Goal: Task Accomplishment & Management: Manage account settings

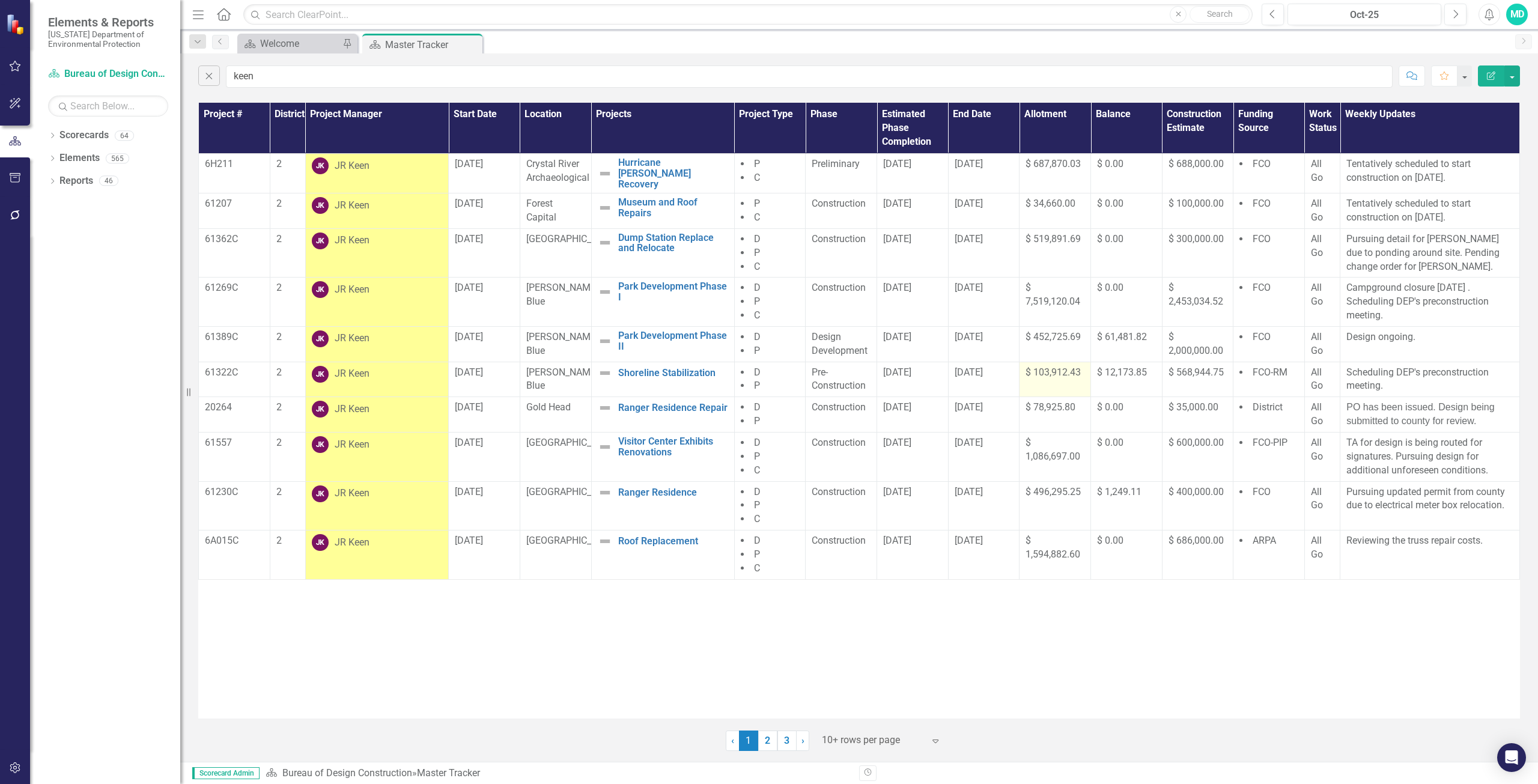
click at [1054, 369] on span "$ 103,912.43" at bounding box center [1053, 372] width 55 height 11
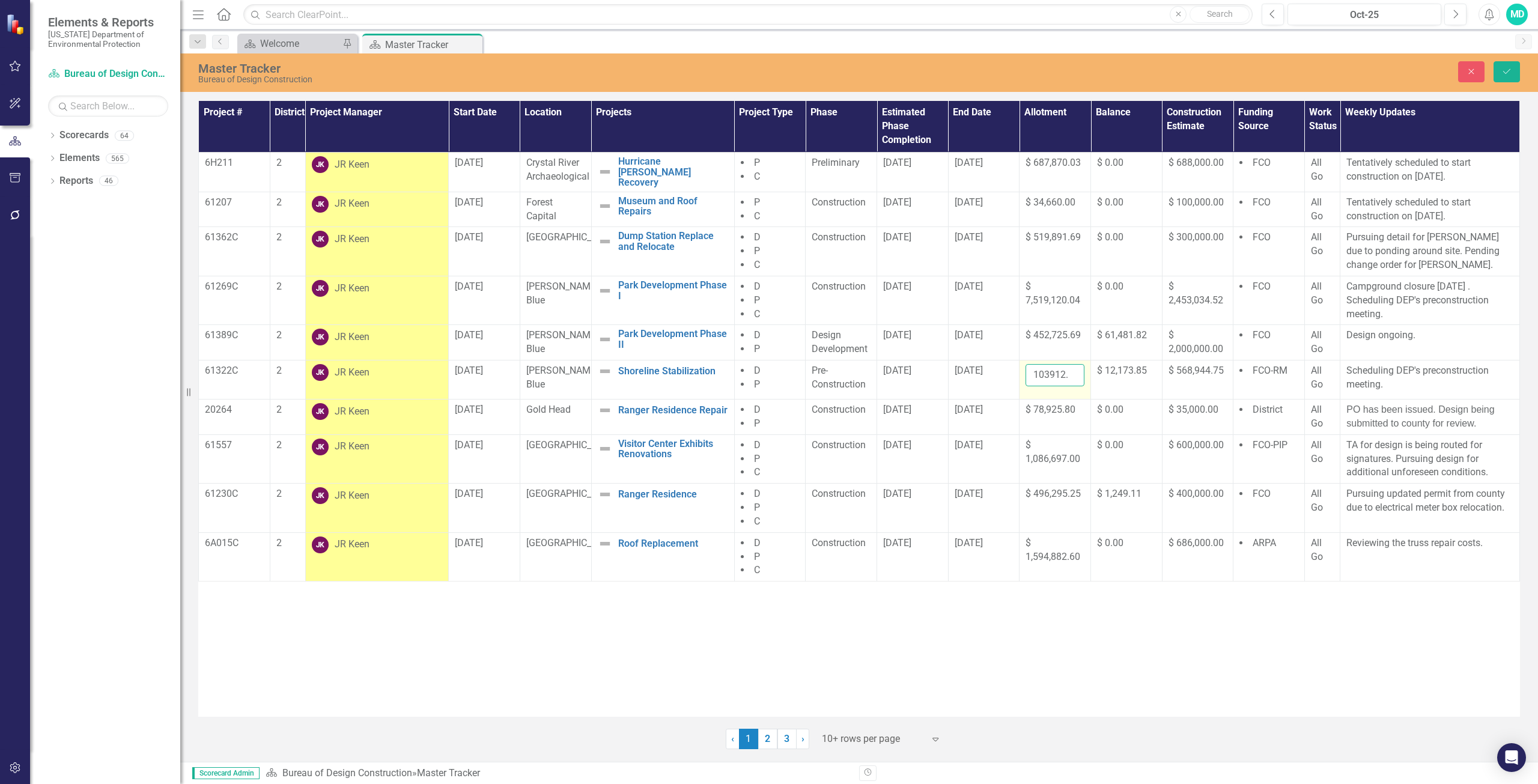
click at [1054, 368] on input "103912.43" at bounding box center [1055, 375] width 59 height 22
type input "1"
type input "91738.58"
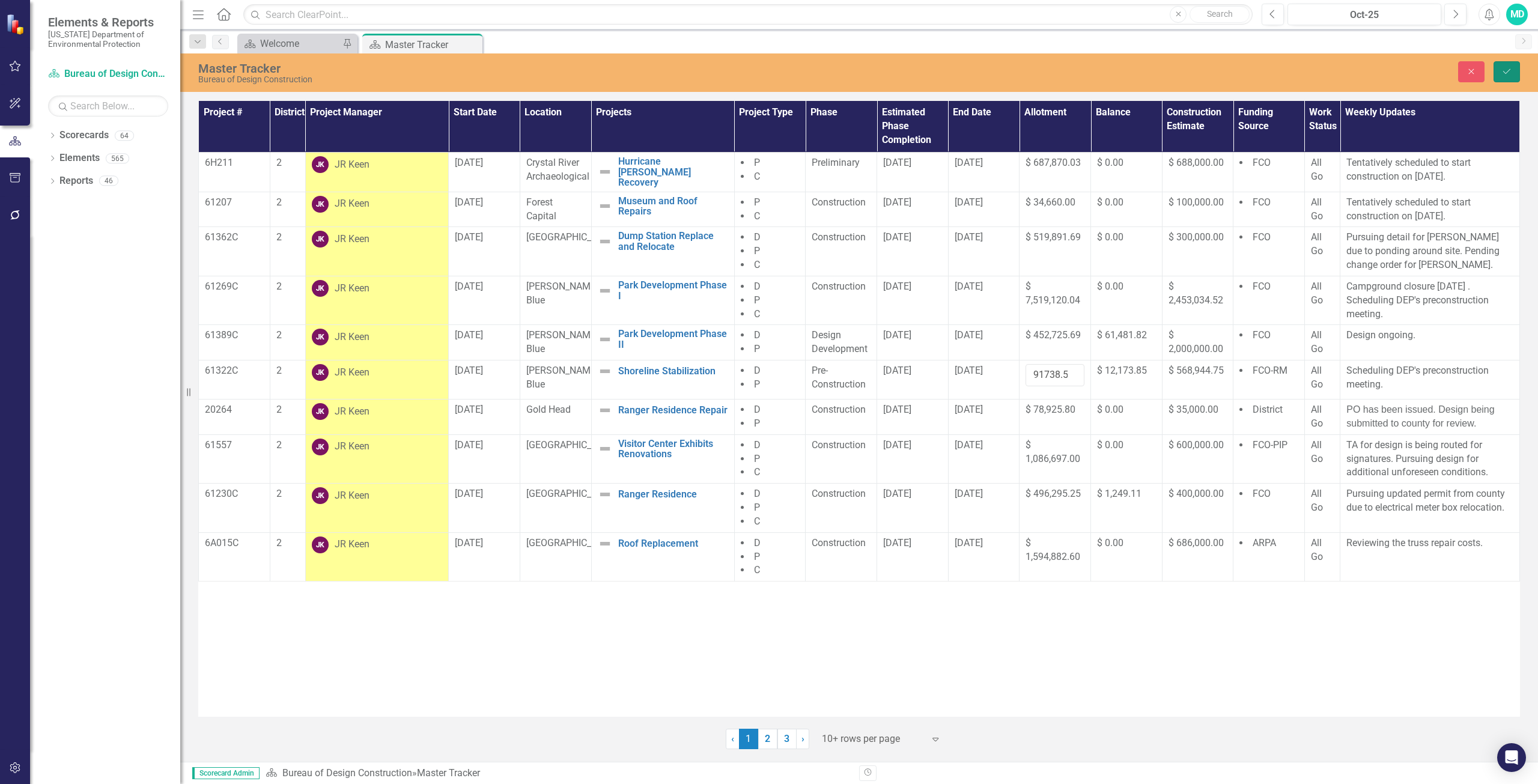
click at [1508, 73] on icon "Save" at bounding box center [1507, 71] width 11 height 9
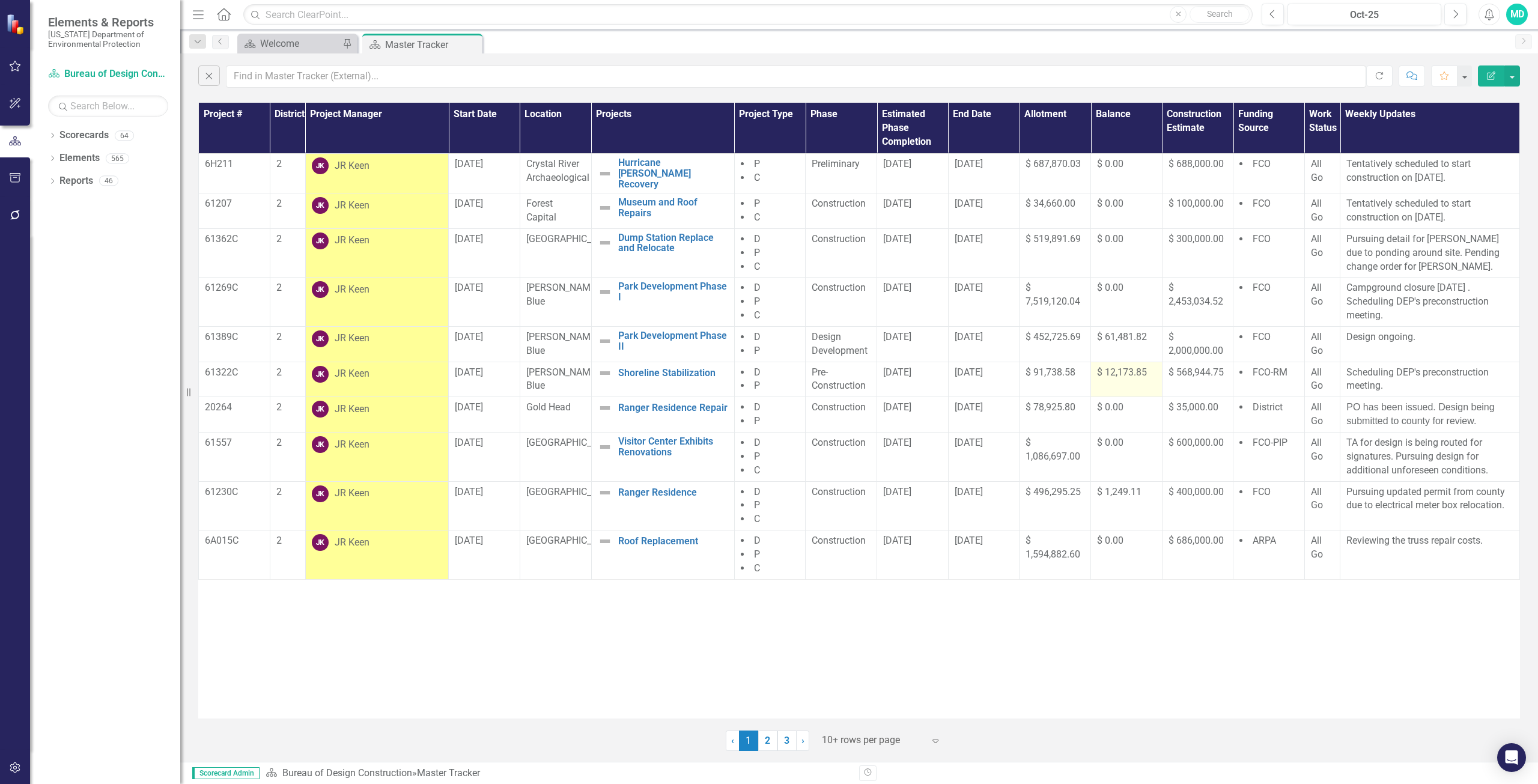
click at [1118, 372] on span "$ 12,173.85" at bounding box center [1122, 372] width 50 height 11
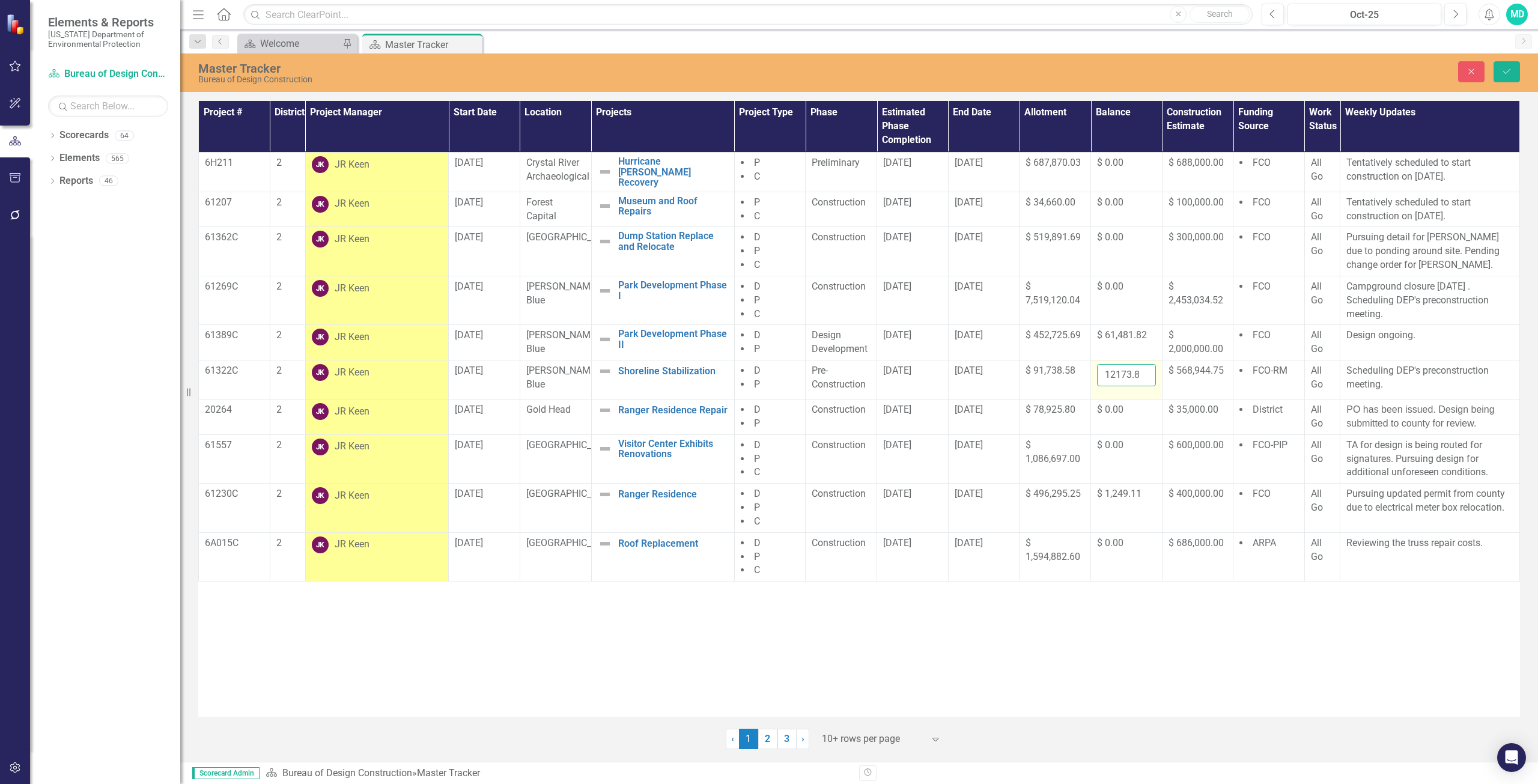
click at [1122, 370] on input "12173.85" at bounding box center [1127, 375] width 59 height 22
type input "1"
type input "0.00"
click at [1508, 67] on icon "Save" at bounding box center [1507, 71] width 11 height 9
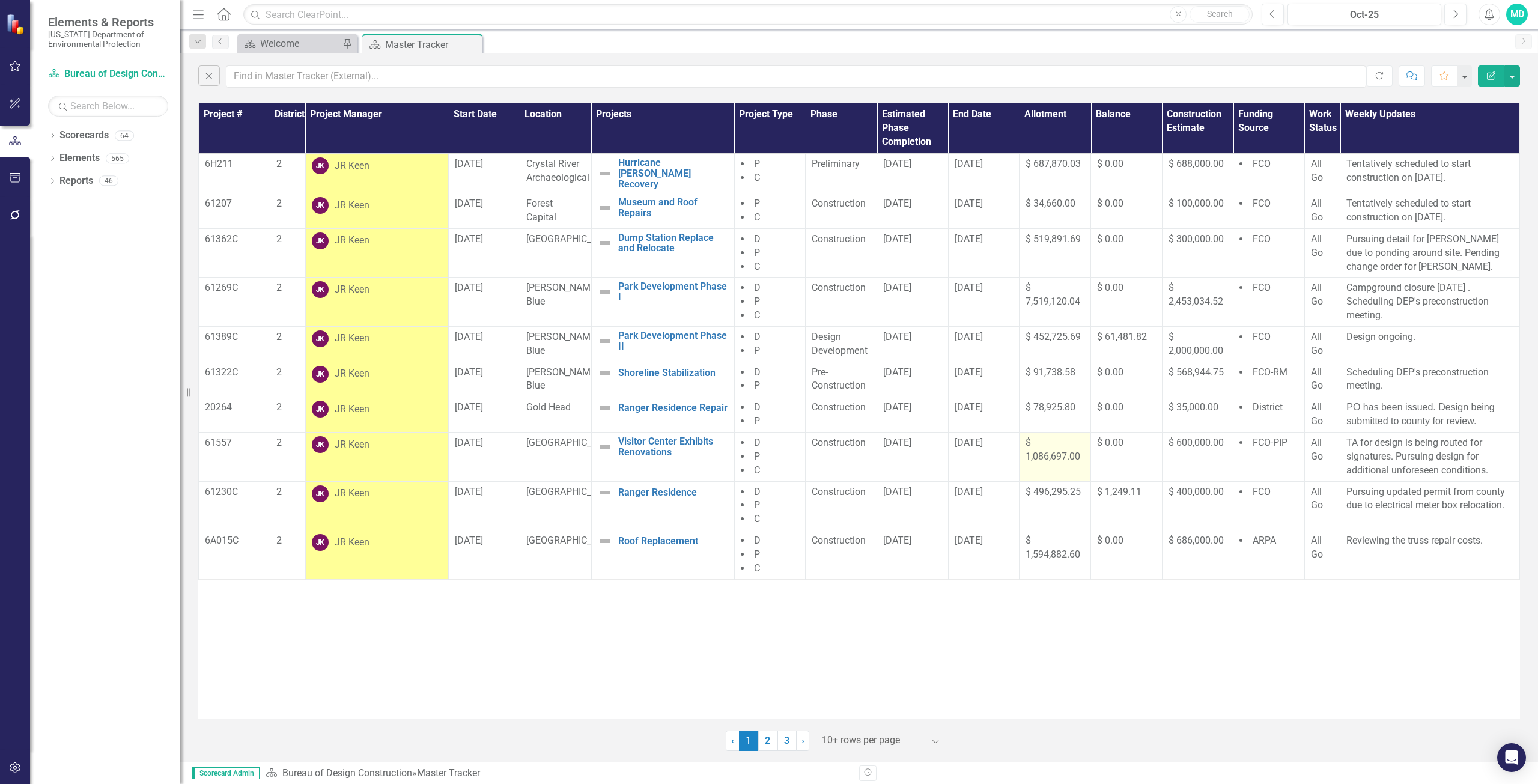
click at [1053, 456] on span "$ 1,086,697.00" at bounding box center [1053, 449] width 55 height 25
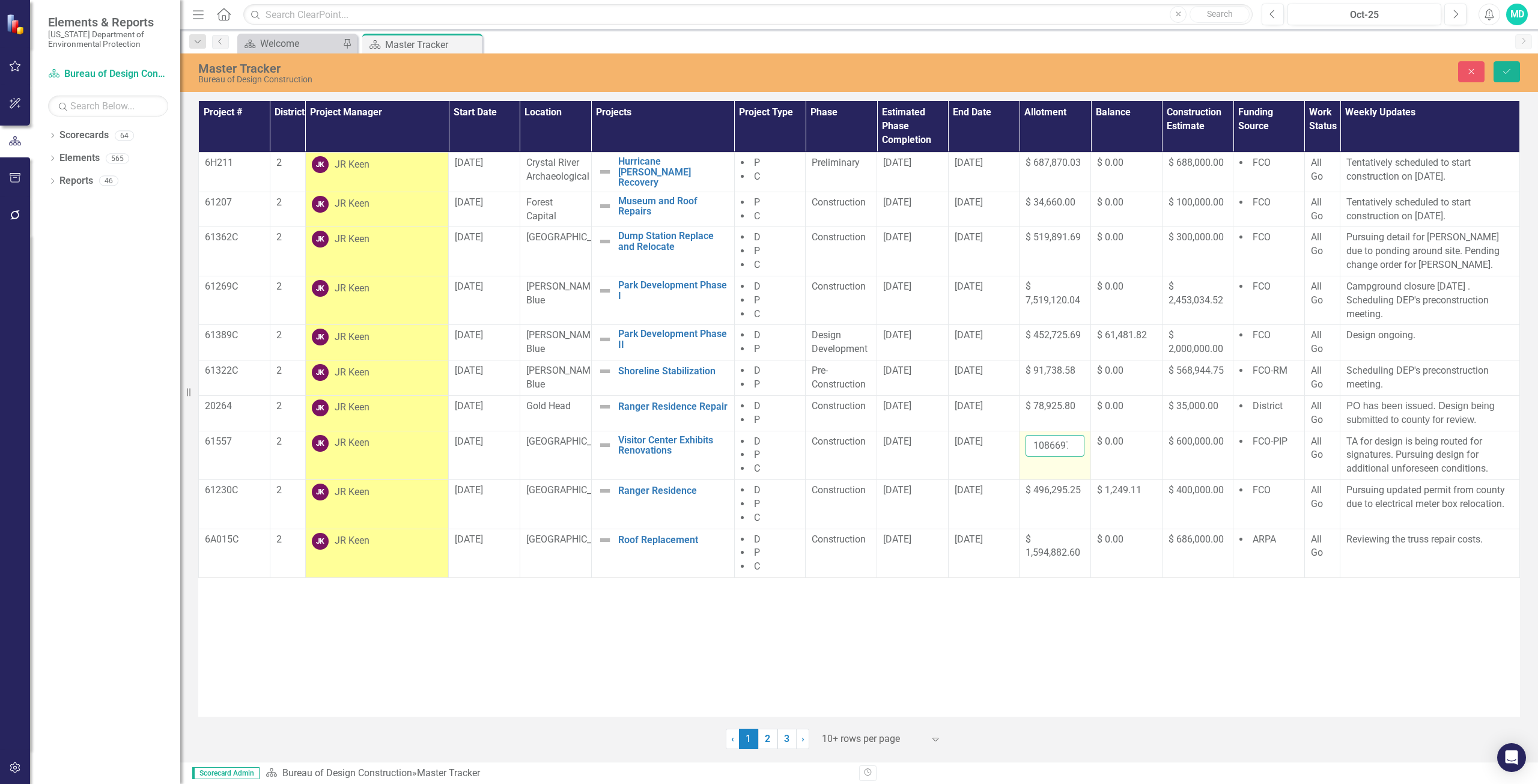
click at [1054, 446] on input "1086697" at bounding box center [1055, 446] width 59 height 22
type input "1"
type input "1116622.00"
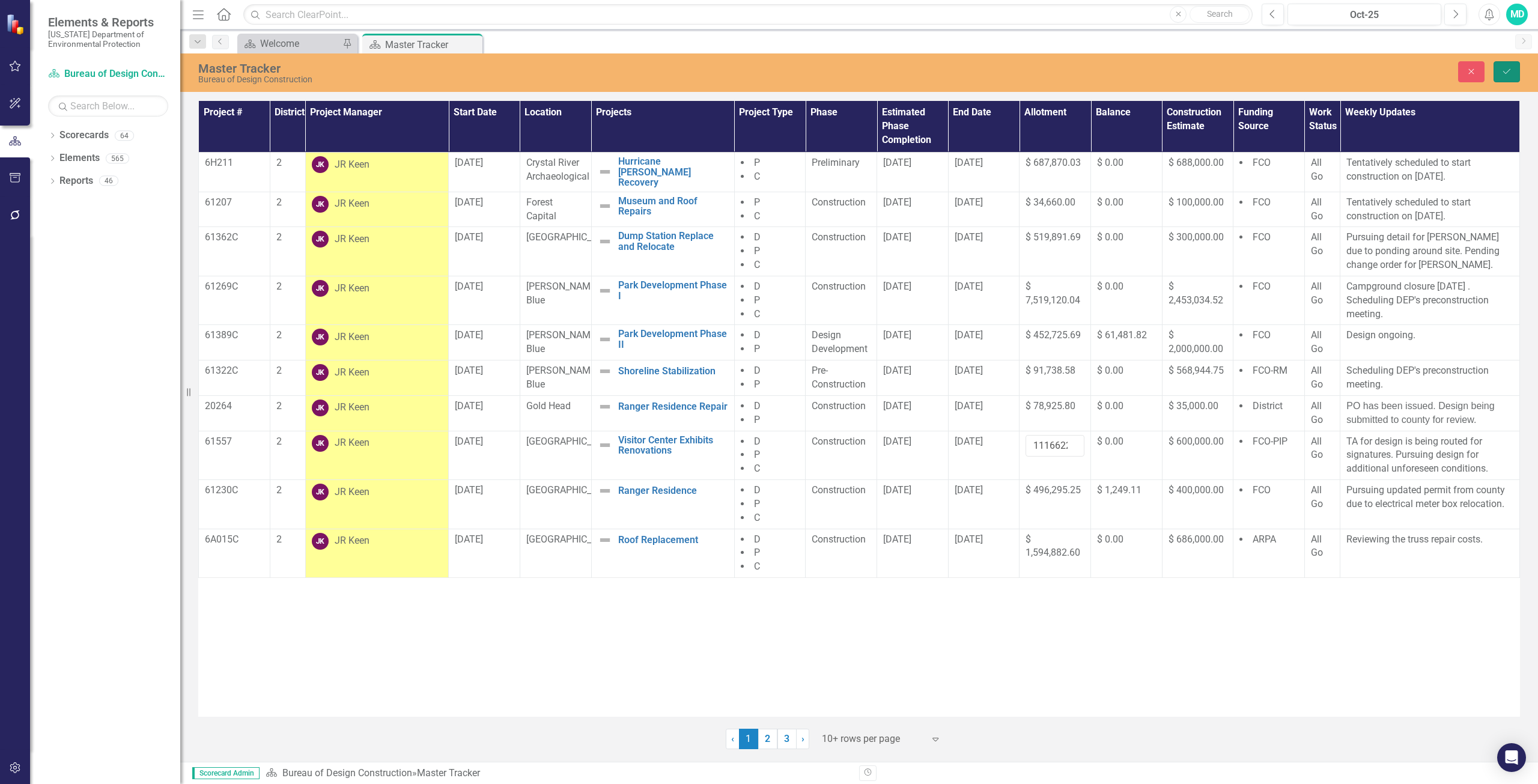
click at [1505, 71] on icon "Save" at bounding box center [1507, 71] width 11 height 9
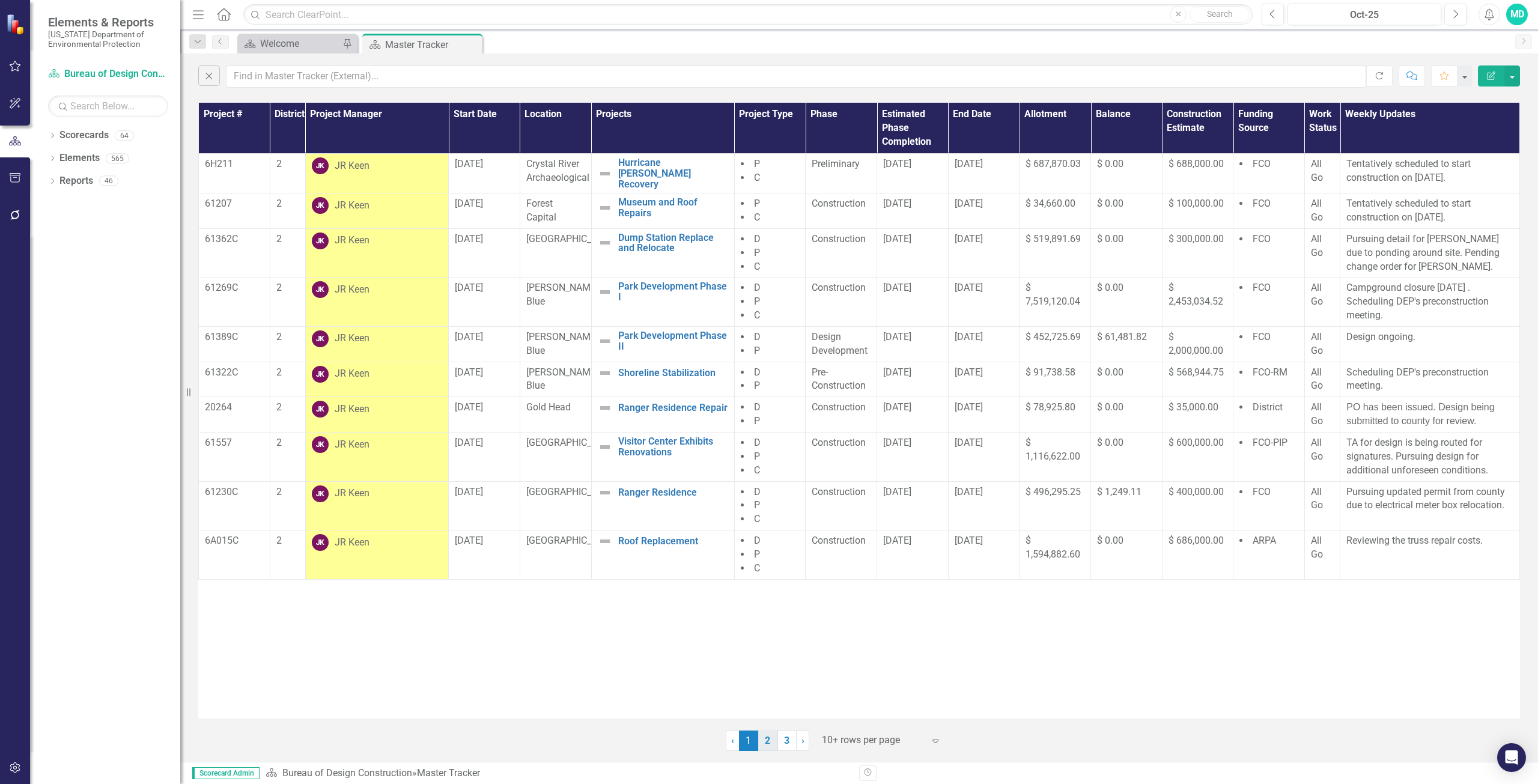
click at [766, 746] on link "2" at bounding box center [768, 740] width 19 height 21
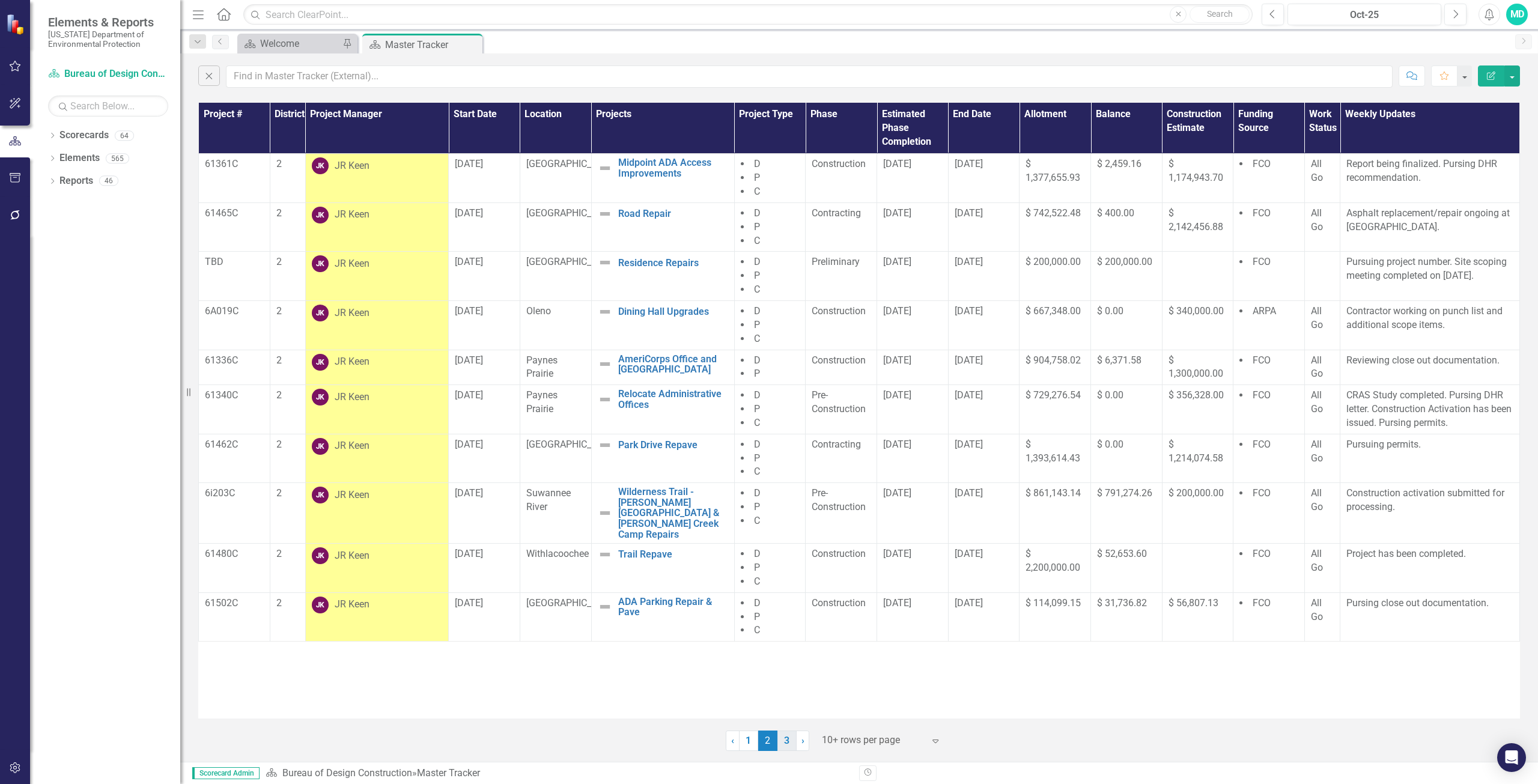
click at [787, 740] on link "3" at bounding box center [787, 740] width 19 height 21
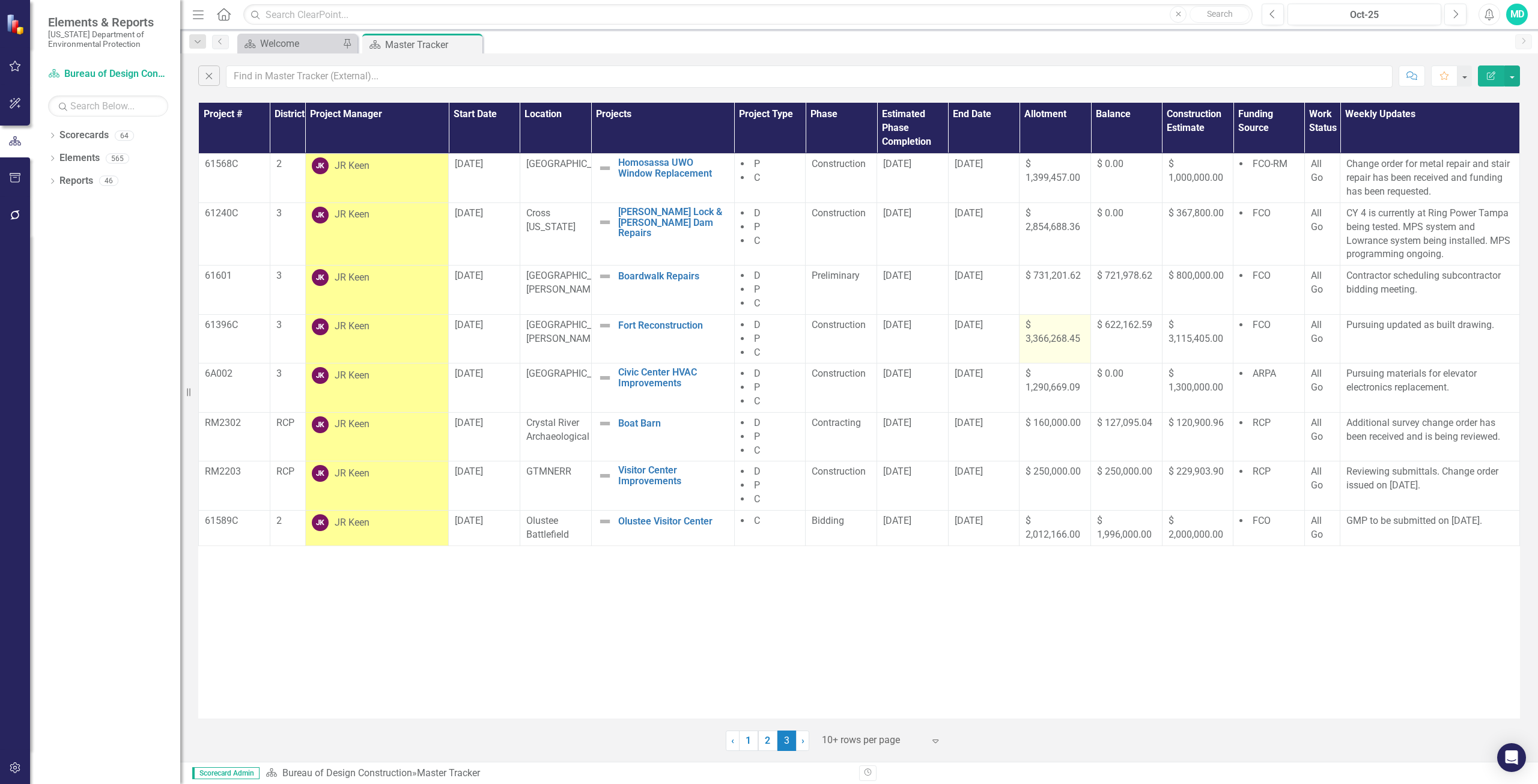
click at [1050, 339] on span "$ 3,366,268.45" at bounding box center [1053, 331] width 55 height 25
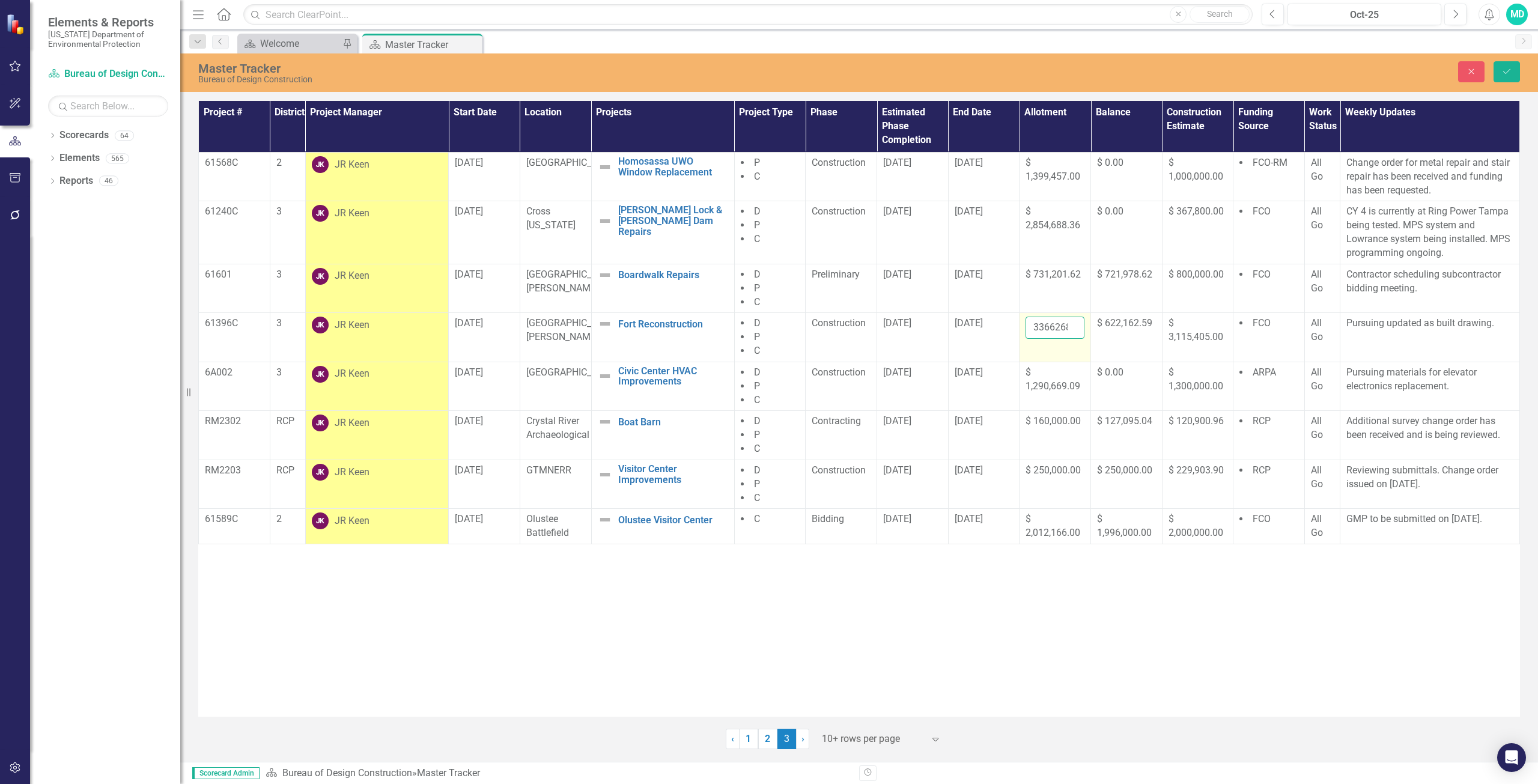
click at [1054, 327] on input "3366268.45" at bounding box center [1055, 327] width 59 height 22
type input "3"
type input "3362108.46"
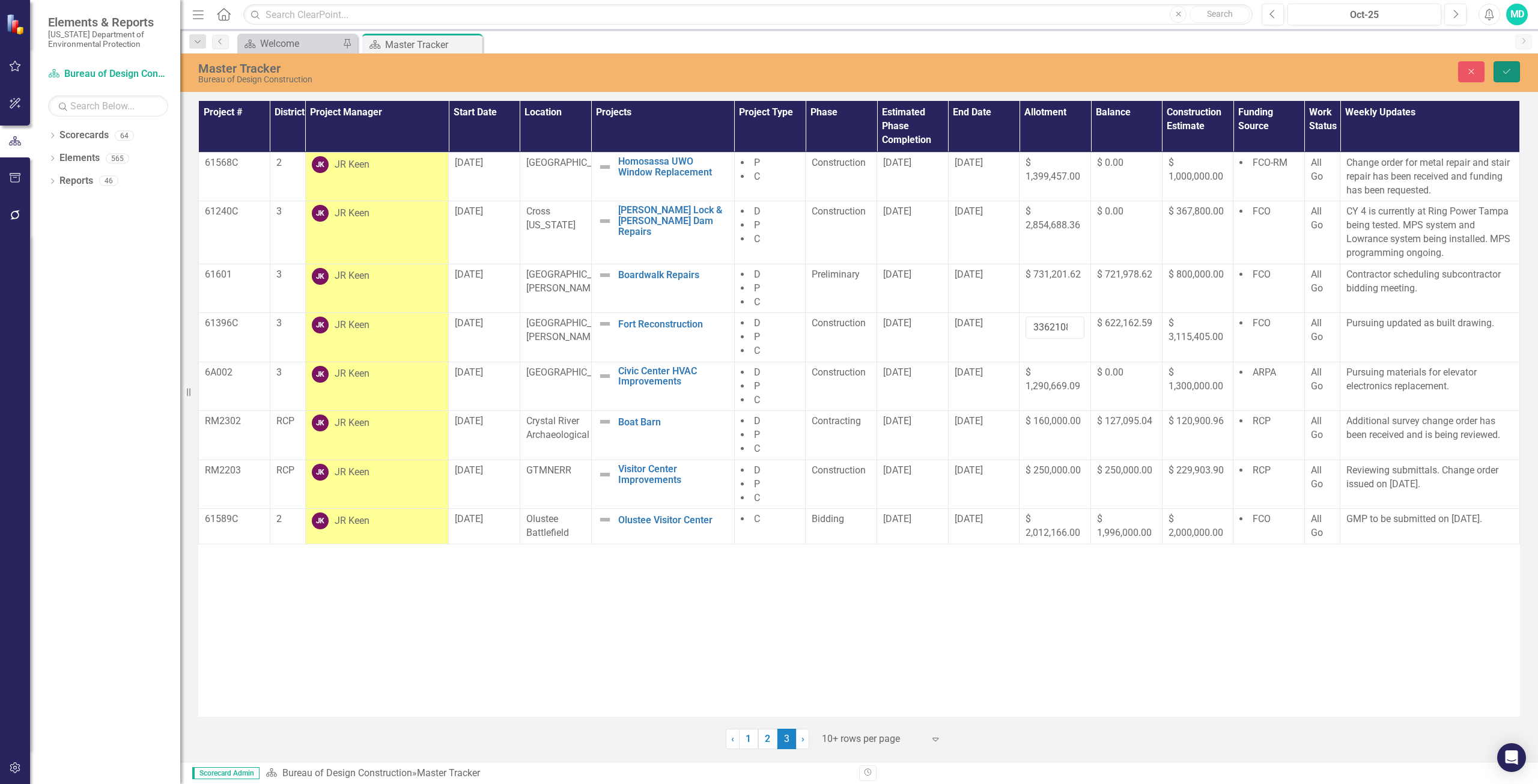
click at [1504, 69] on icon "Save" at bounding box center [1507, 71] width 11 height 9
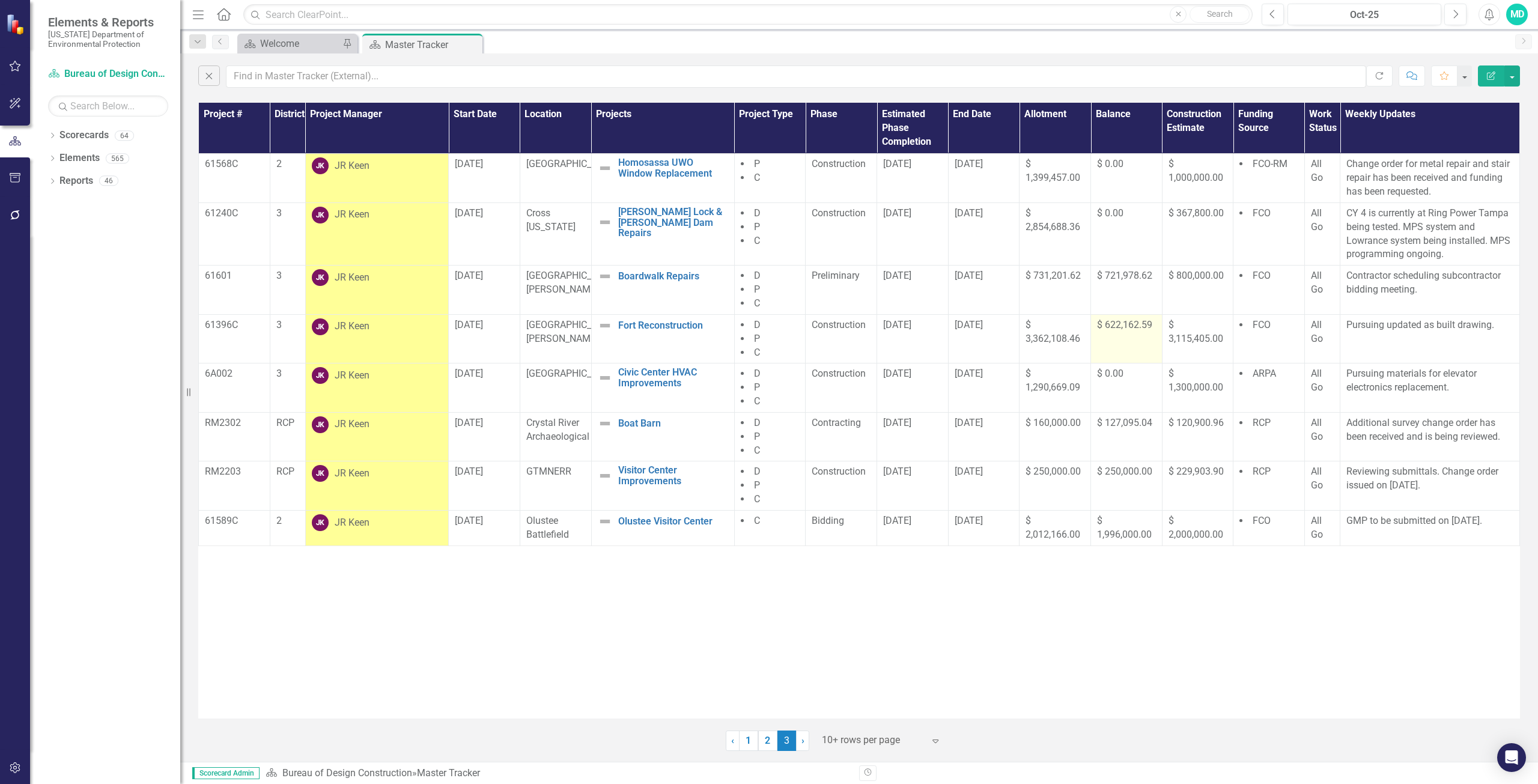
click at [1117, 327] on span "$ 622,162.59" at bounding box center [1124, 325] width 55 height 11
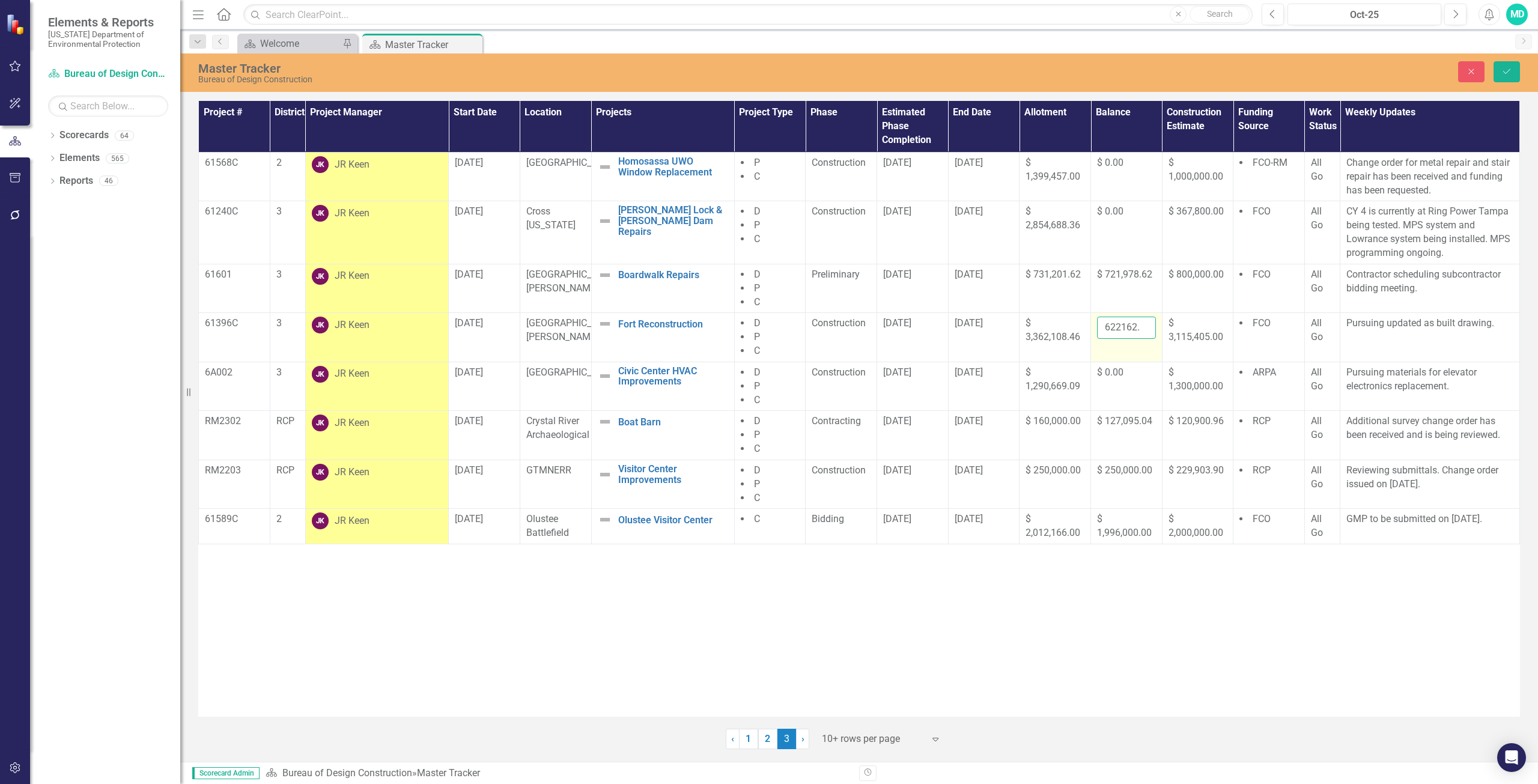
click at [1121, 325] on input "622162.59" at bounding box center [1127, 327] width 59 height 22
type input "6"
type input "619162.59"
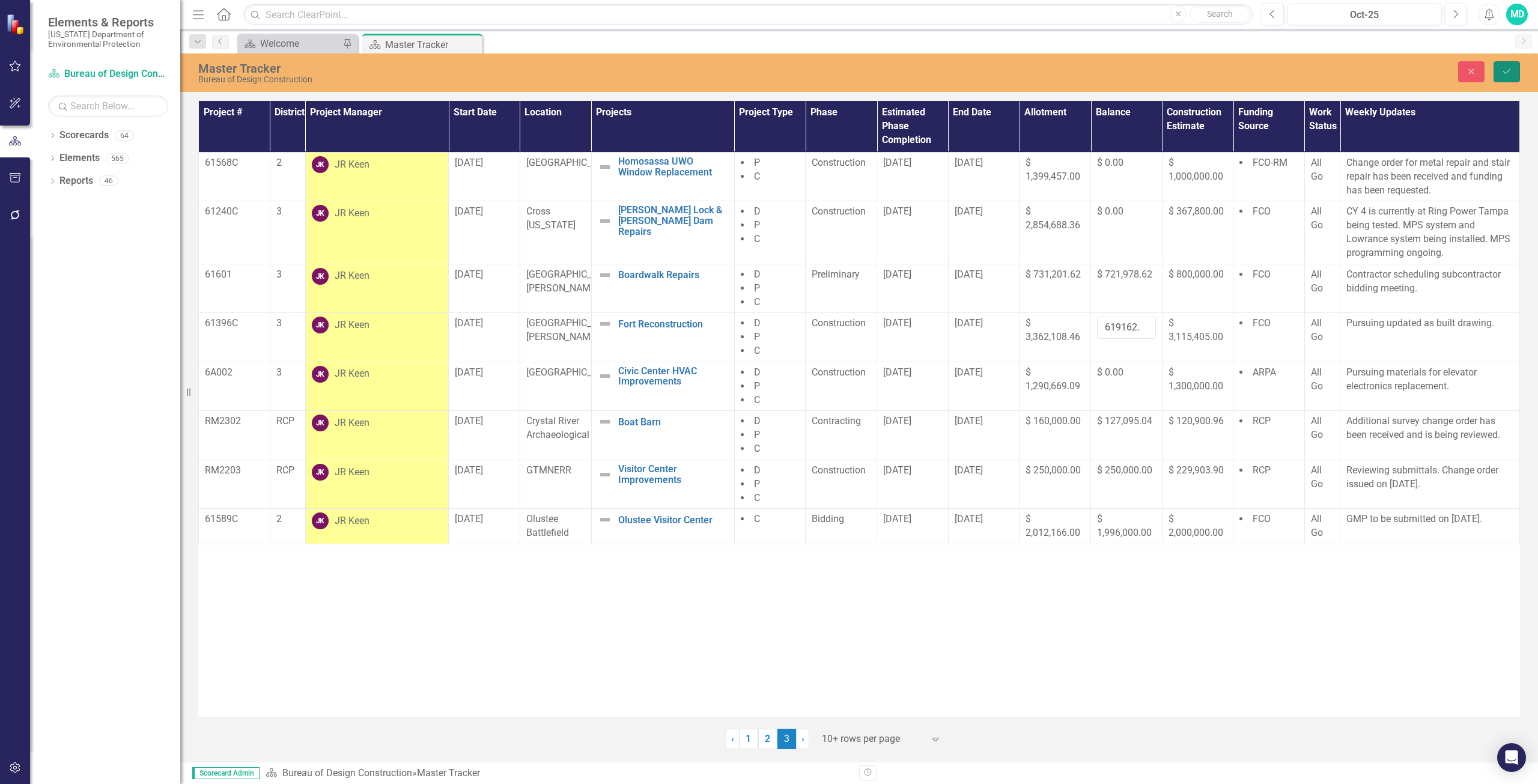
click at [1509, 72] on icon "Save" at bounding box center [1507, 71] width 11 height 9
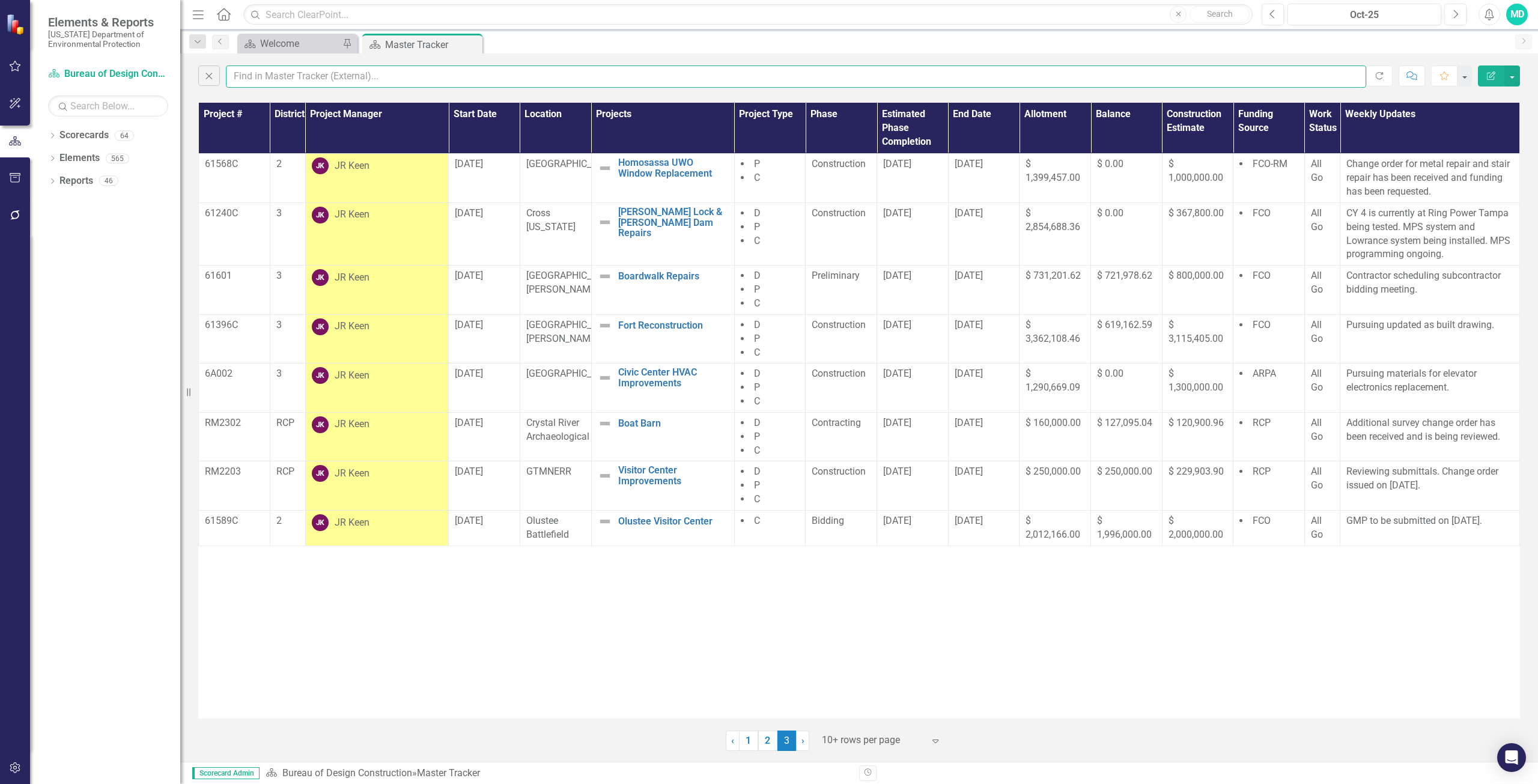
click at [295, 76] on input "text" at bounding box center [796, 76] width 1141 height 22
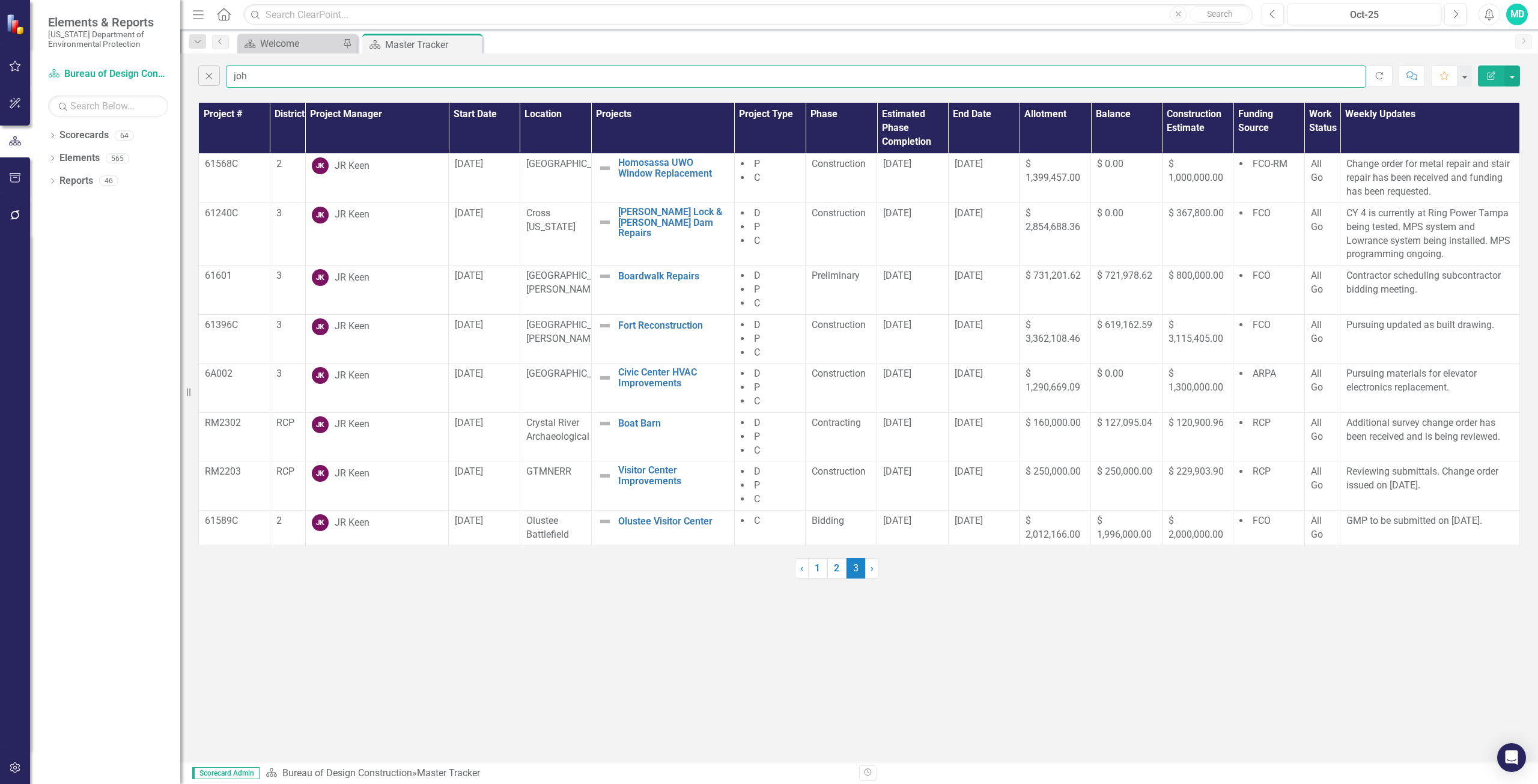
type input "[PERSON_NAME]"
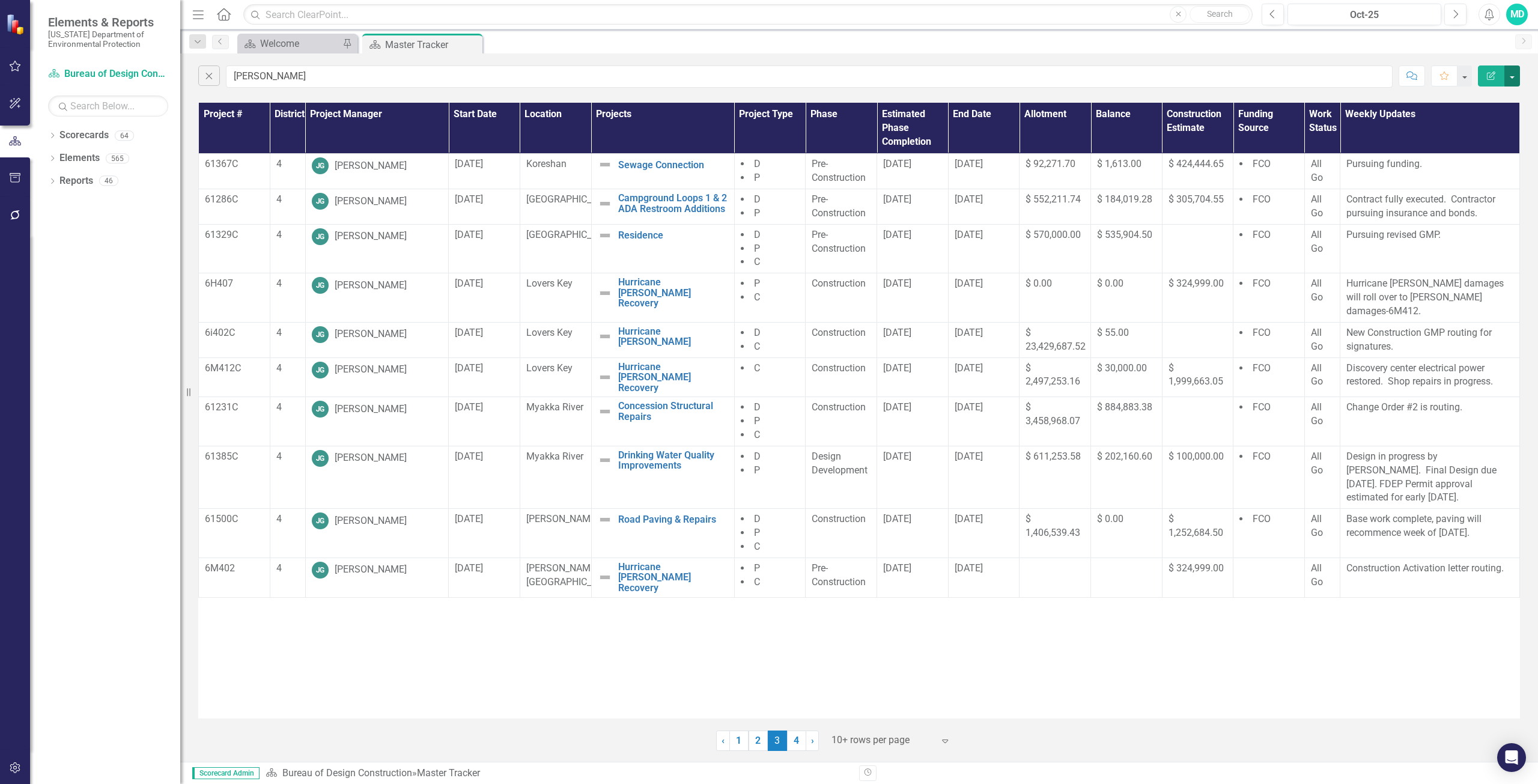
click at [1512, 80] on button "button" at bounding box center [1512, 76] width 16 height 21
click at [1489, 125] on link "PDF Export to PDF" at bounding box center [1472, 122] width 95 height 22
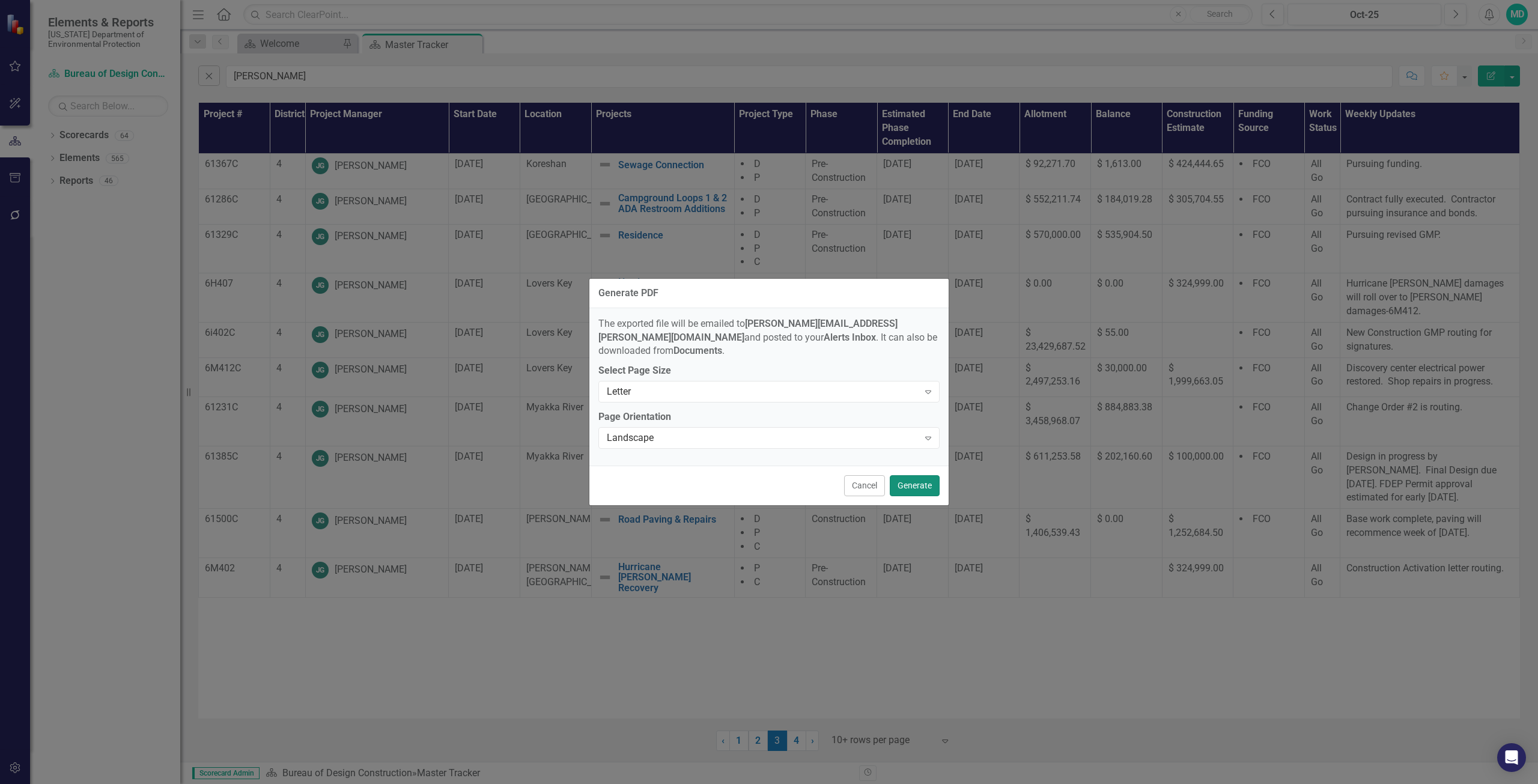
click at [918, 478] on button "Generate" at bounding box center [915, 485] width 50 height 21
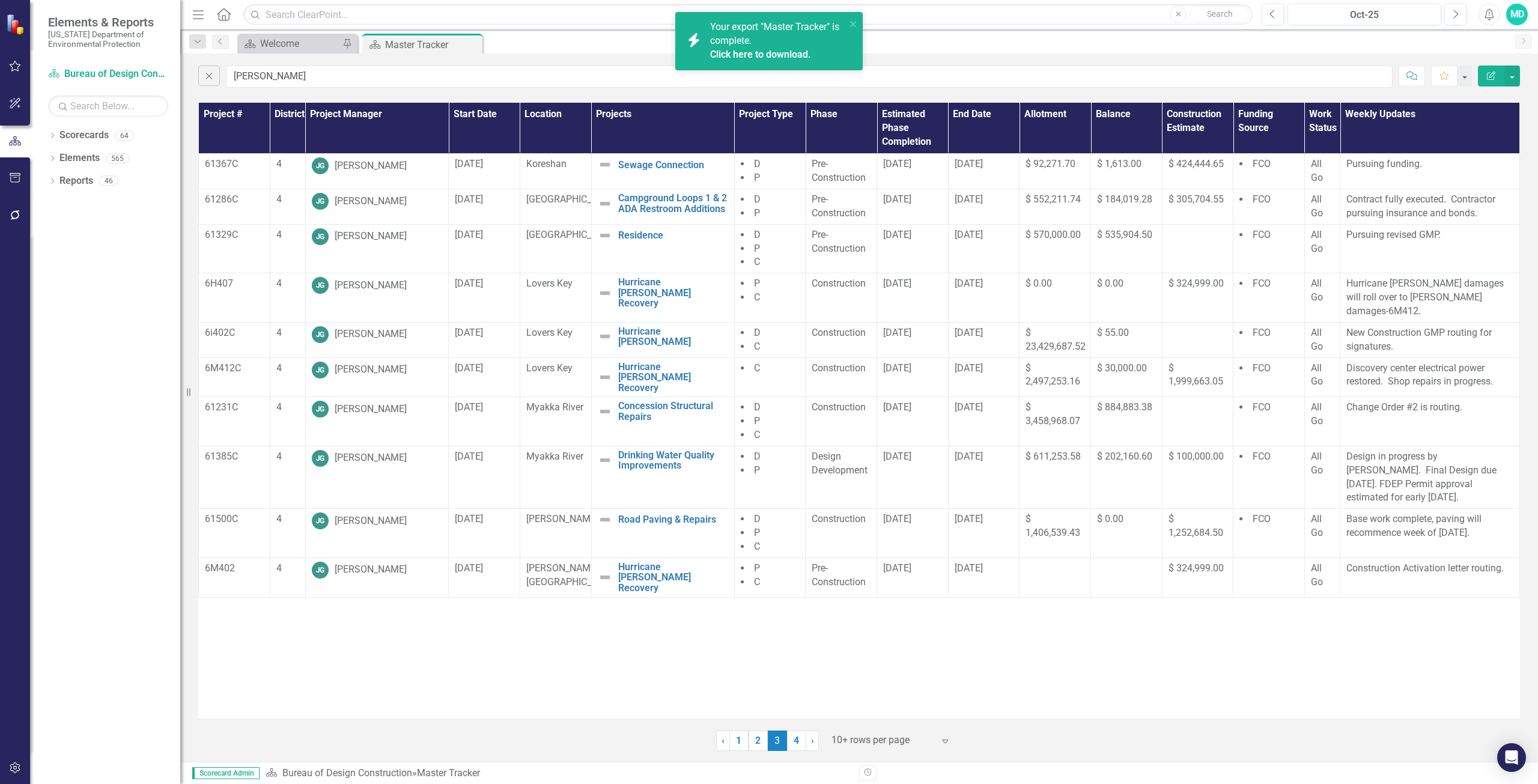
click at [819, 39] on div "Your export "Master Tracker" is complete. Click here to download." at bounding box center [778, 41] width 136 height 41
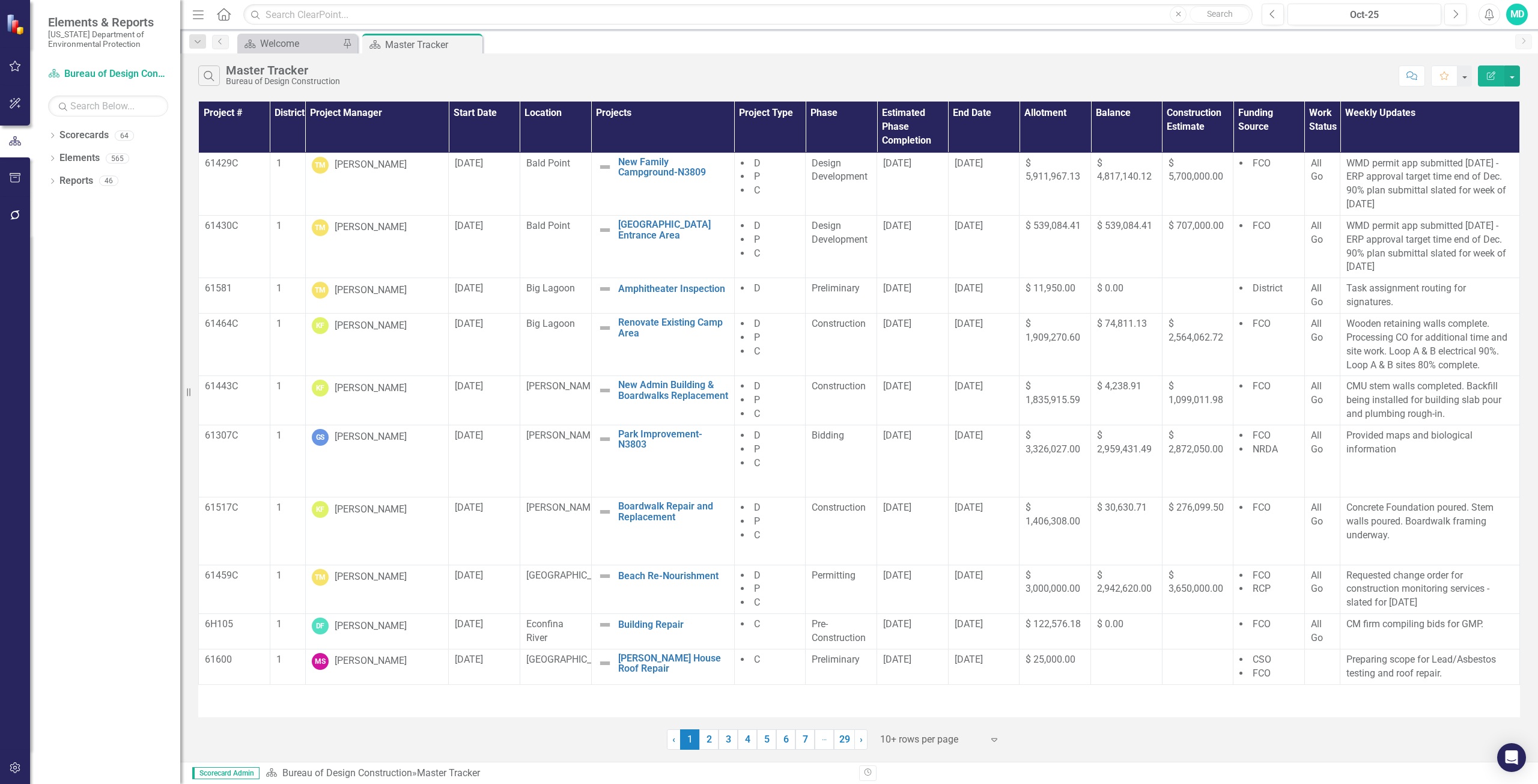
drag, startPoint x: 214, startPoint y: 76, endPoint x: 223, endPoint y: 74, distance: 9.2
click at [214, 76] on icon "Search" at bounding box center [209, 75] width 14 height 11
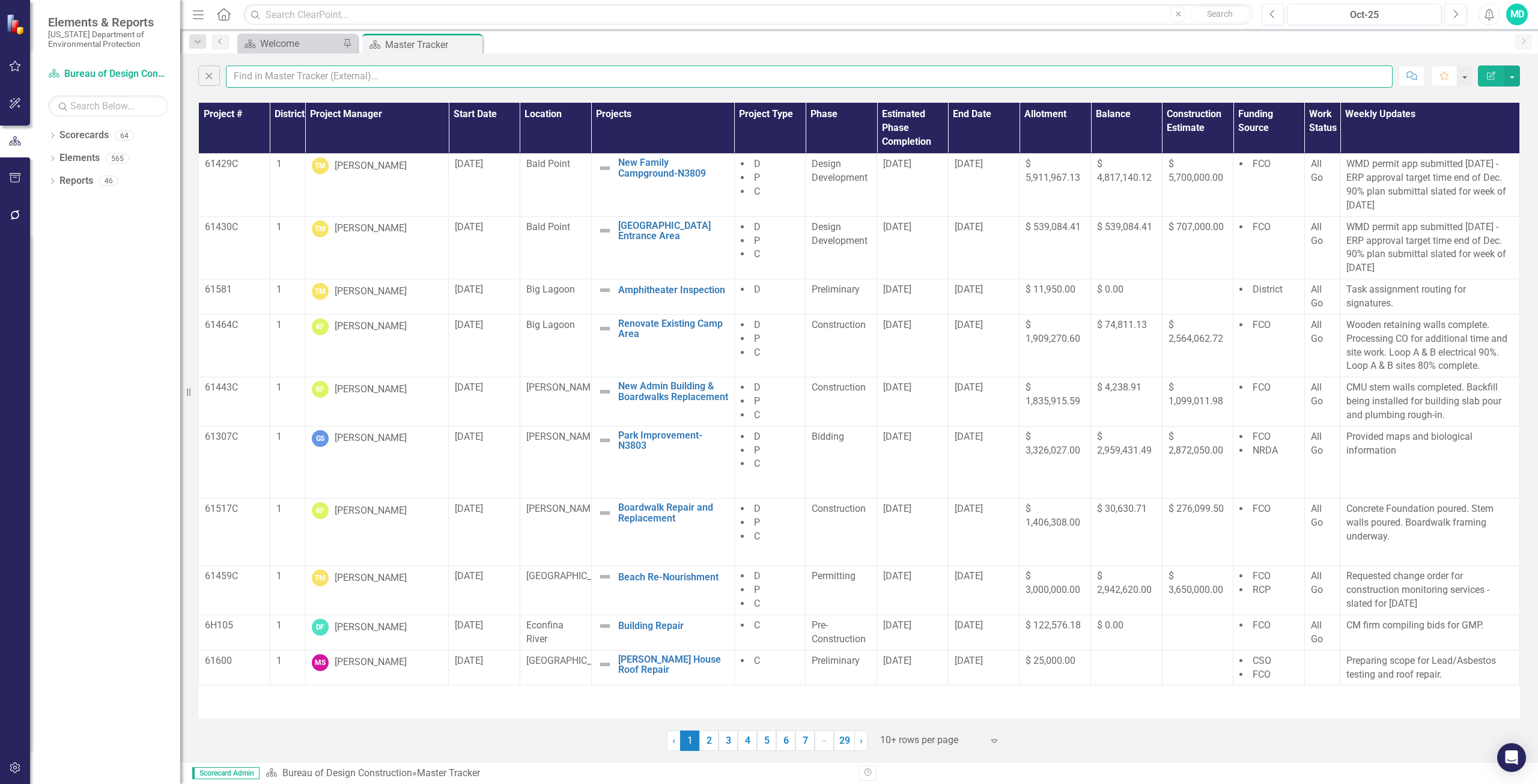
click at [274, 78] on input "text" at bounding box center [809, 76] width 1167 height 22
type input "john"
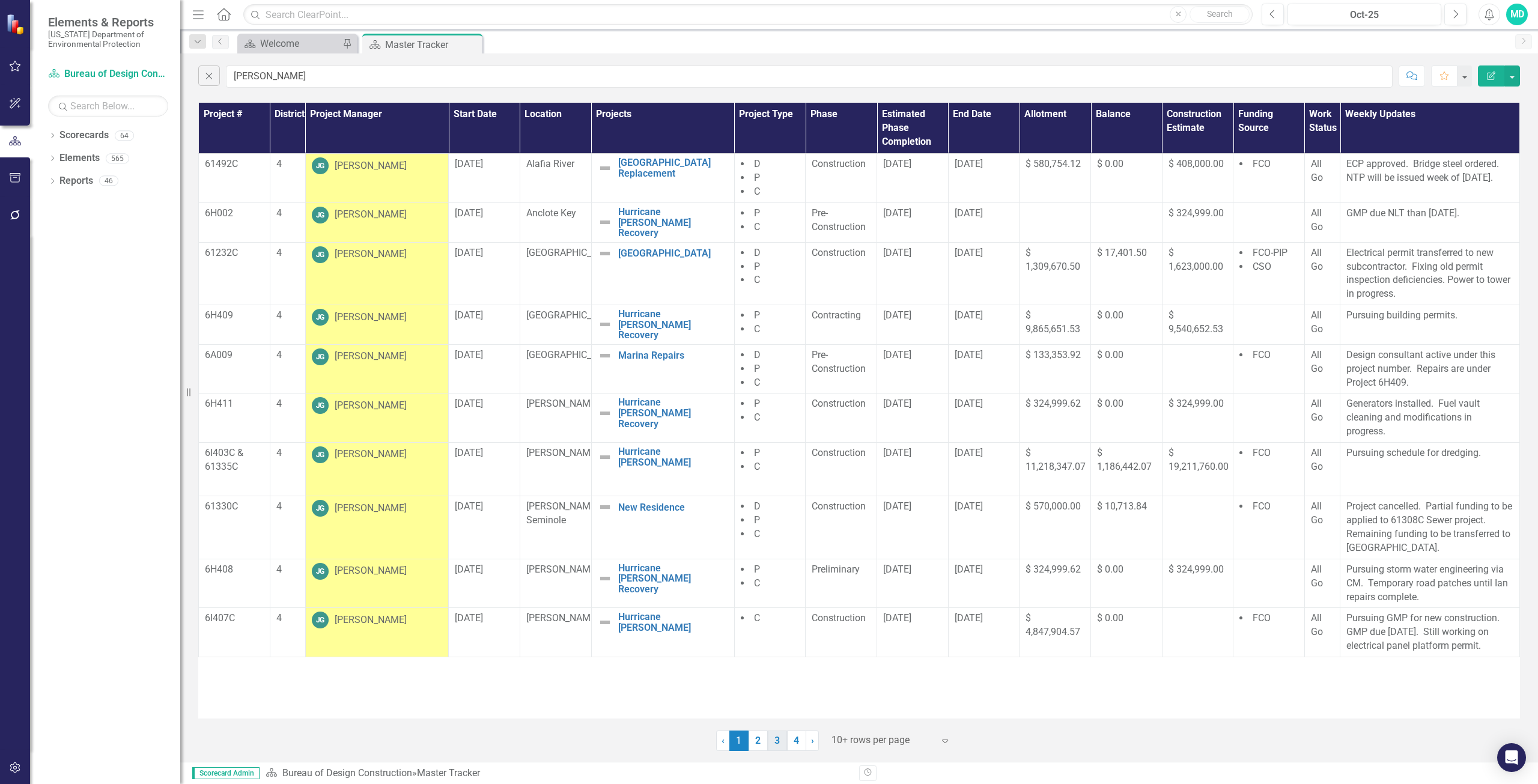
click at [780, 744] on link "3" at bounding box center [777, 740] width 19 height 21
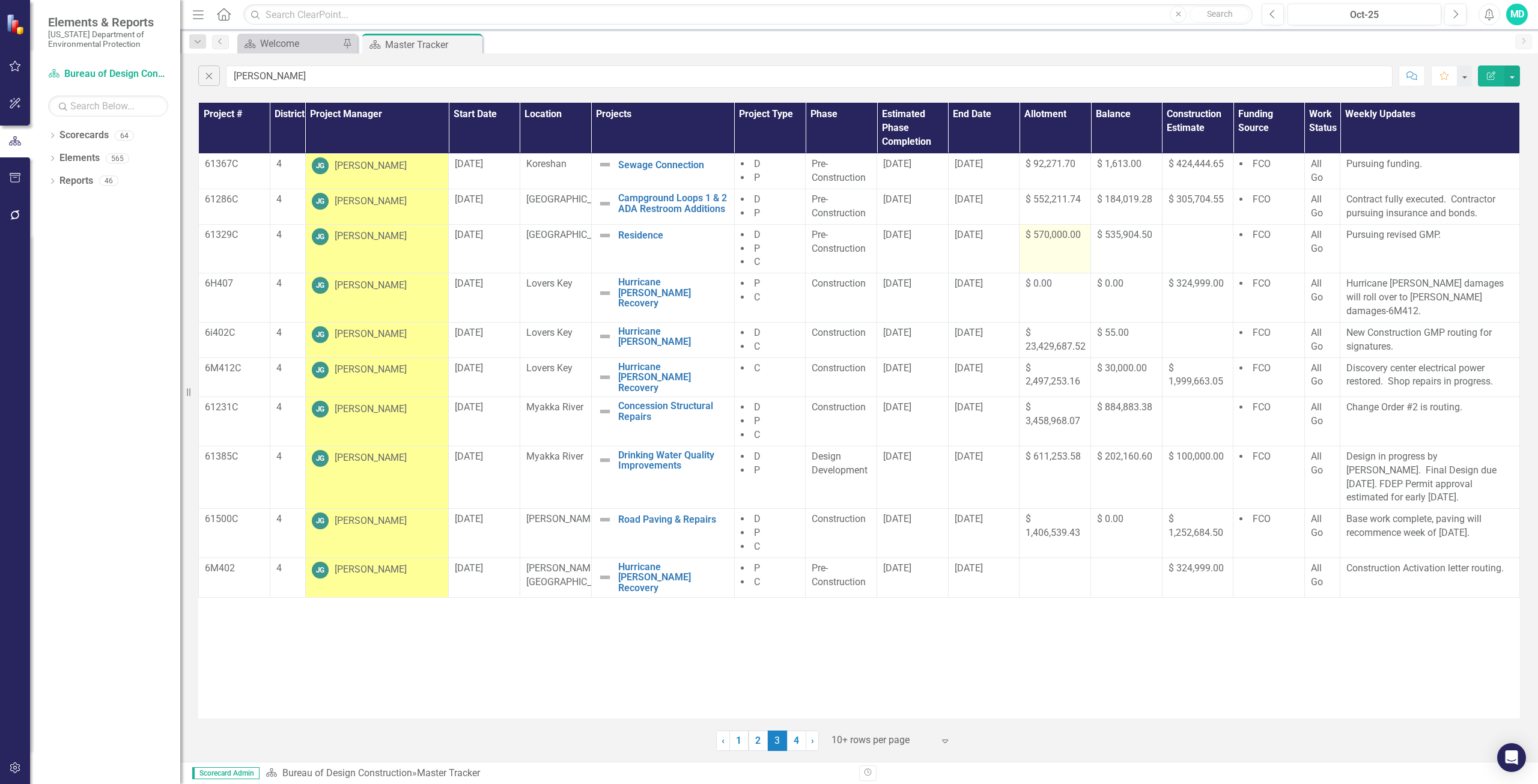
click at [1059, 236] on span "$ 570,000.00" at bounding box center [1053, 234] width 55 height 11
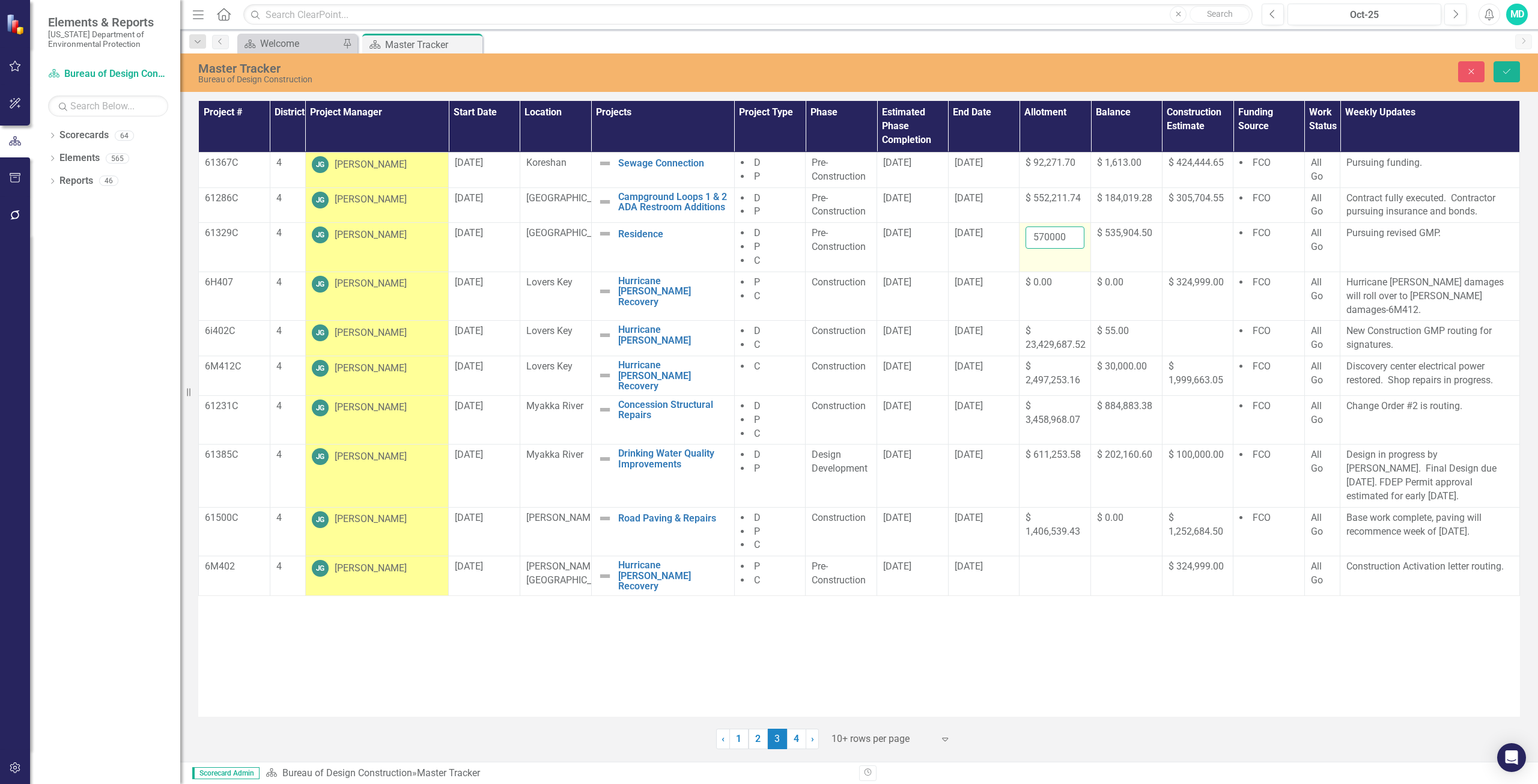
click at [1059, 235] on input "570000" at bounding box center [1055, 237] width 59 height 22
type input "5"
type input "575063.50"
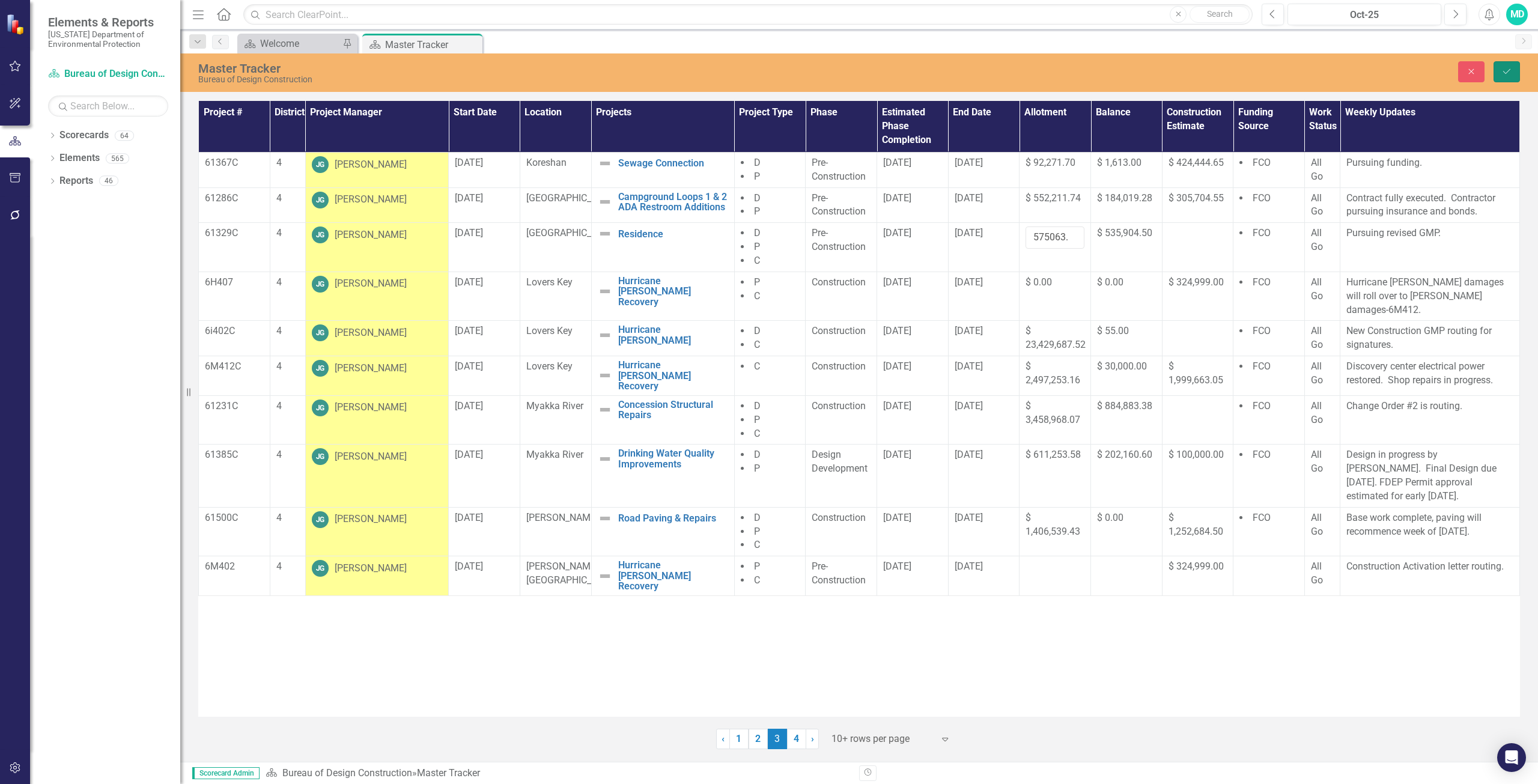
click at [1512, 70] on button "Save" at bounding box center [1507, 71] width 26 height 21
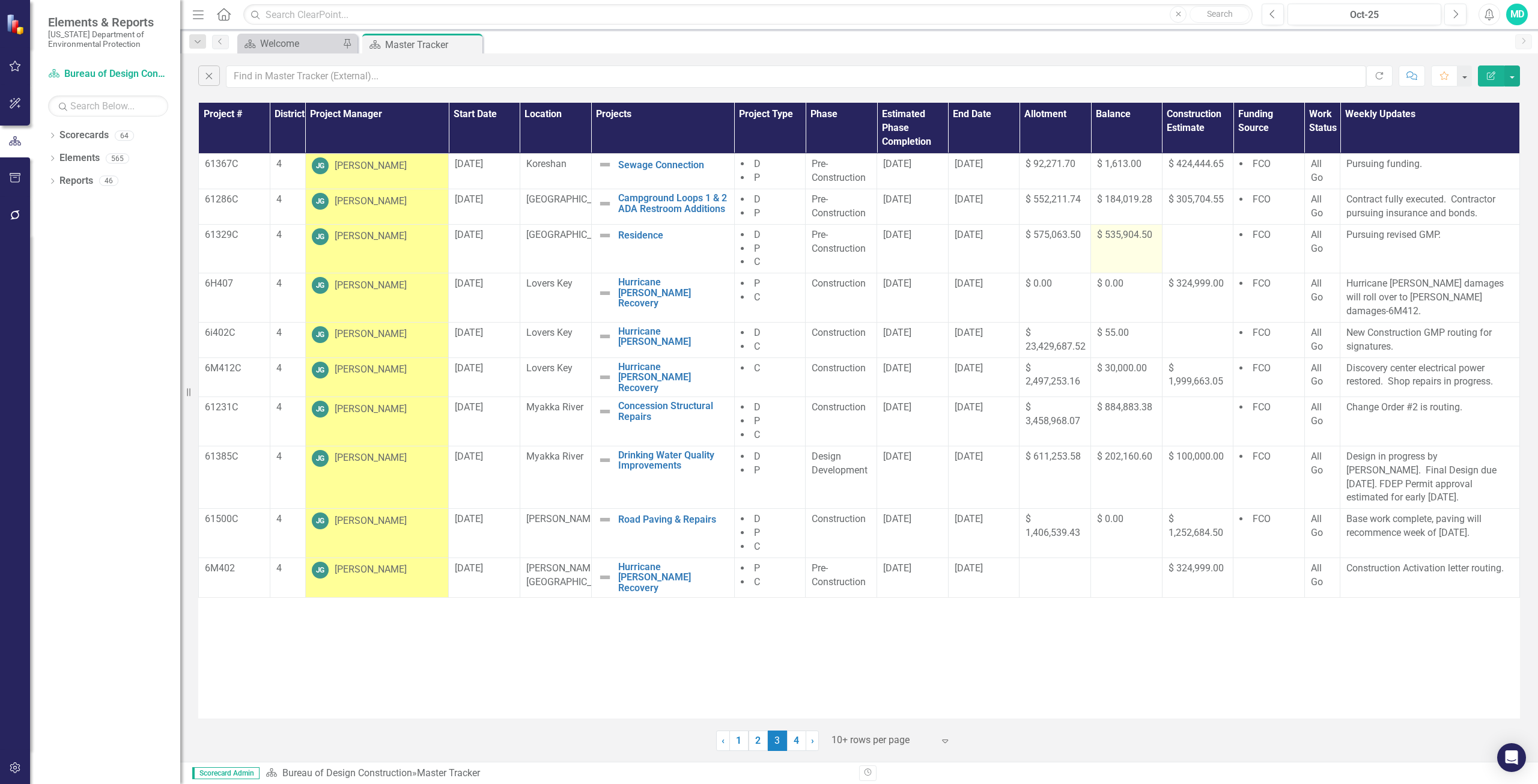
click at [1114, 236] on span "$ 535,904.50" at bounding box center [1124, 234] width 55 height 11
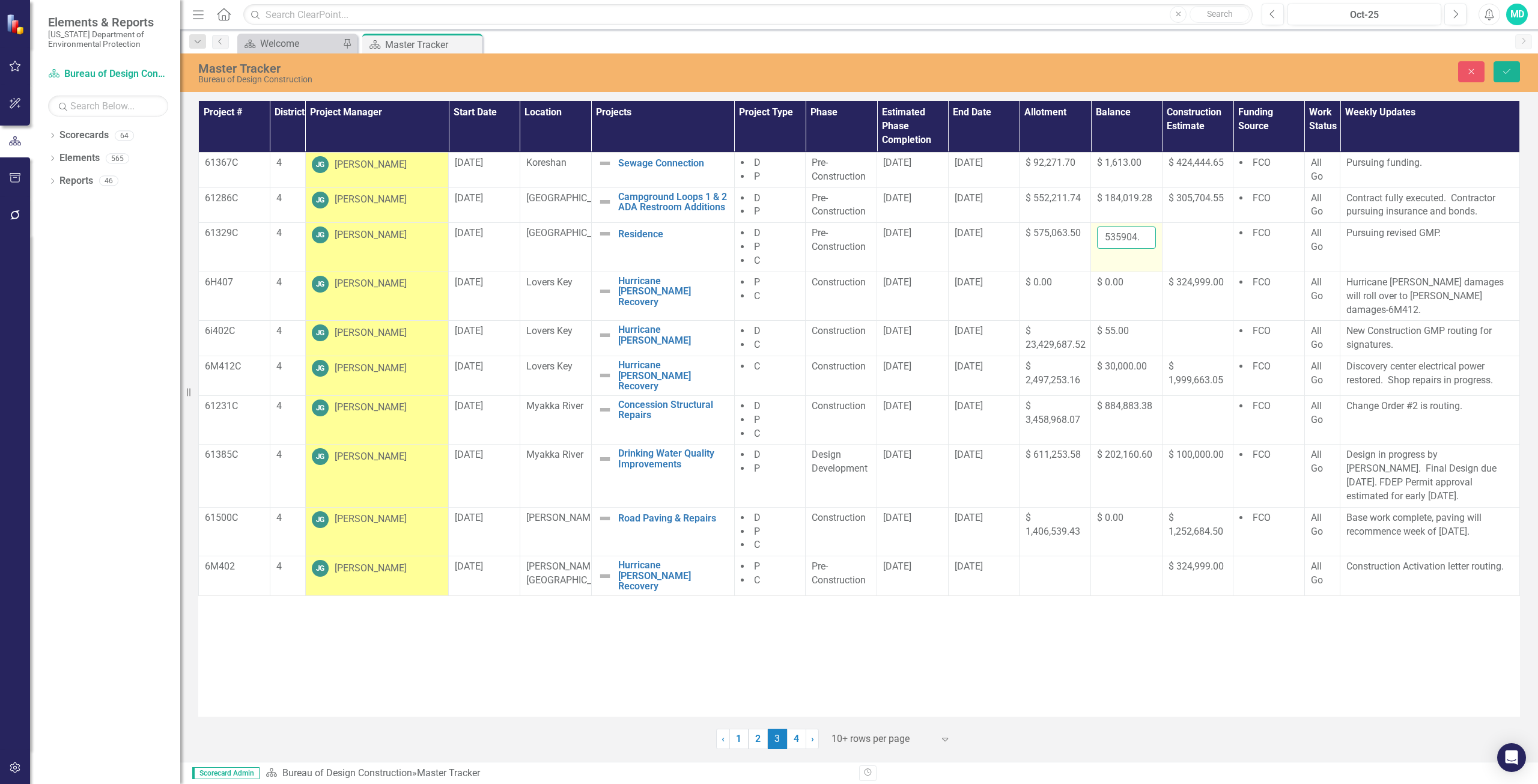
click at [1119, 233] on input "535904.5" at bounding box center [1127, 237] width 59 height 22
type input "5"
type input "539468.00"
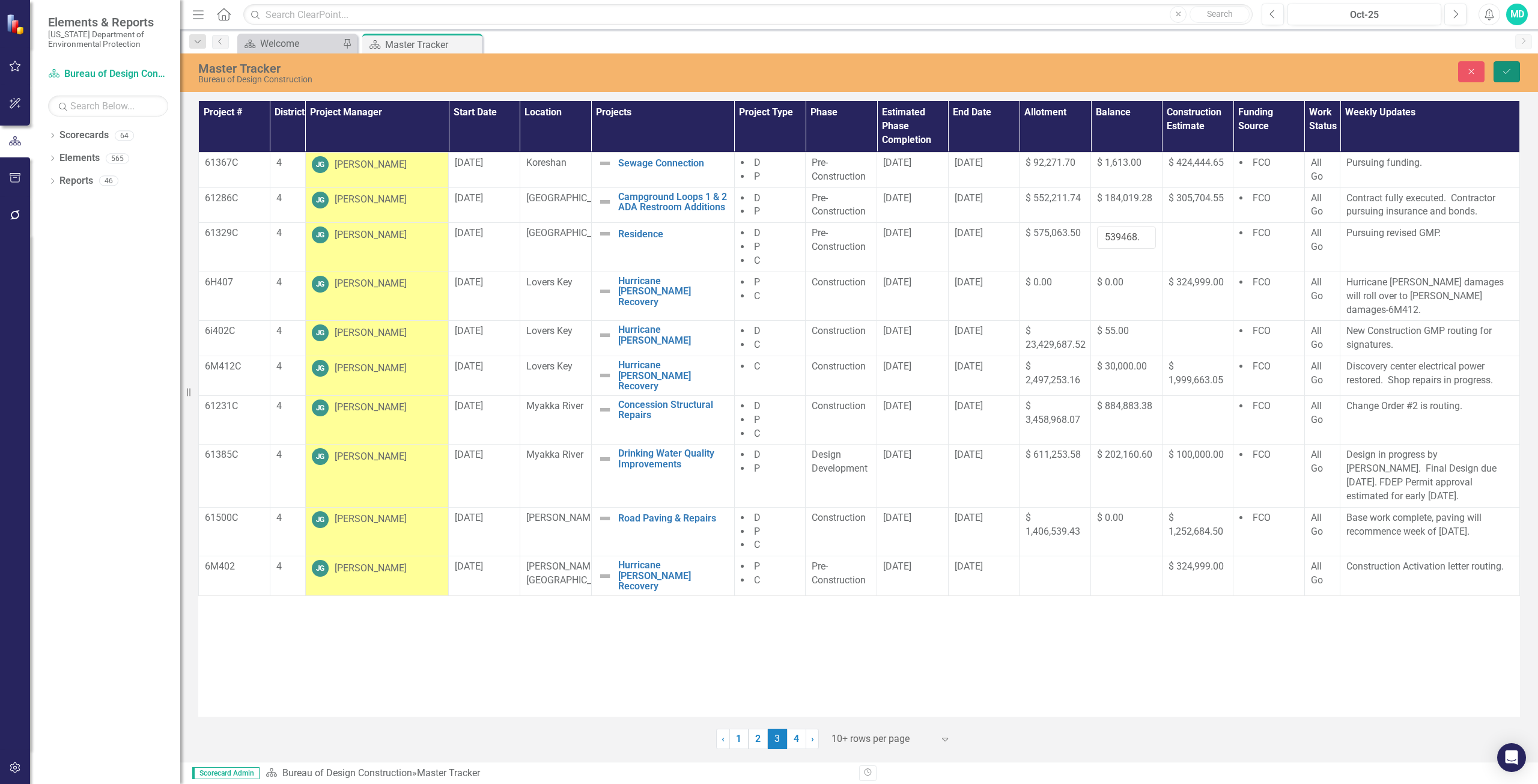
click at [1509, 71] on icon "submit" at bounding box center [1507, 71] width 7 height 5
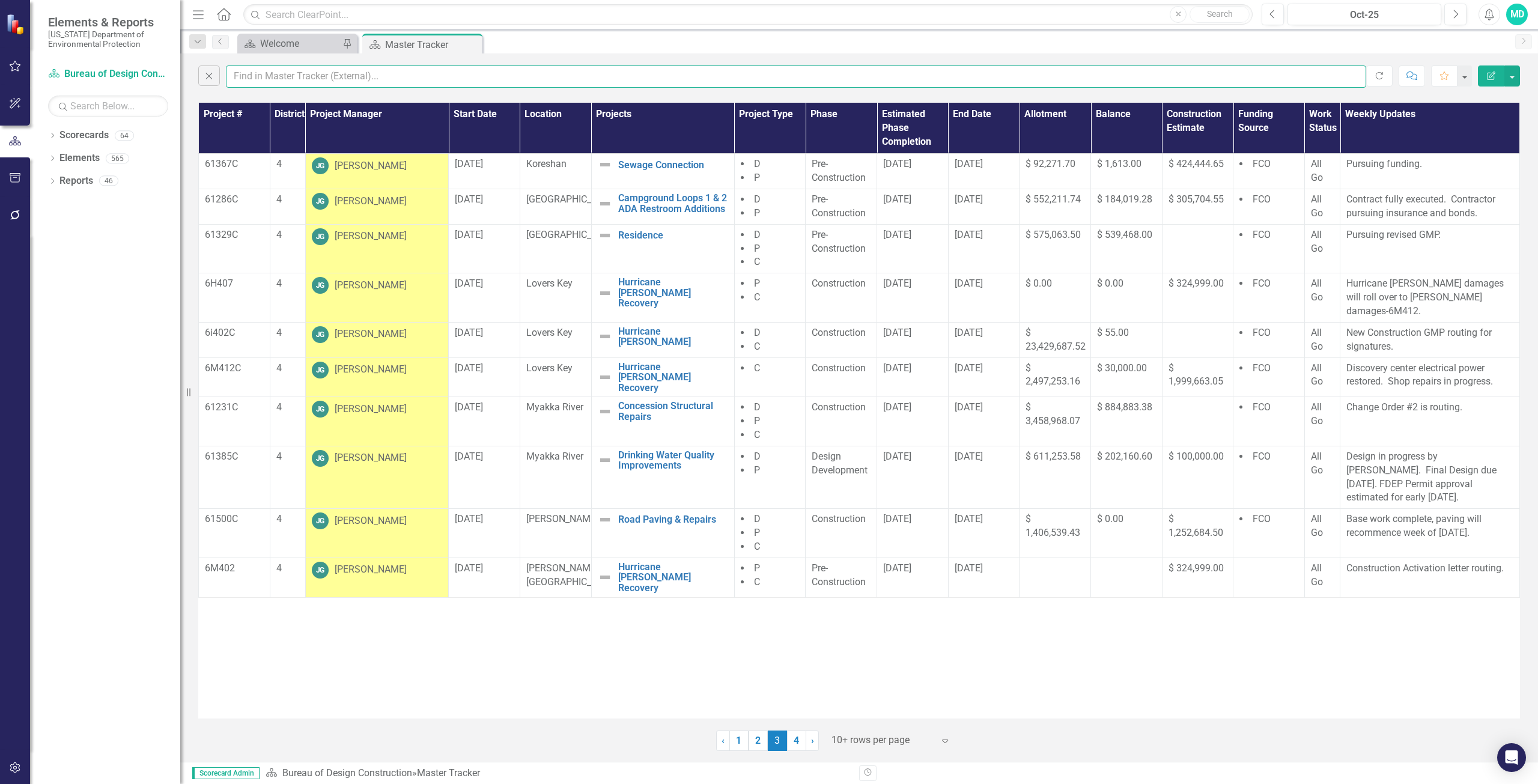
click at [289, 78] on input "text" at bounding box center [796, 76] width 1141 height 22
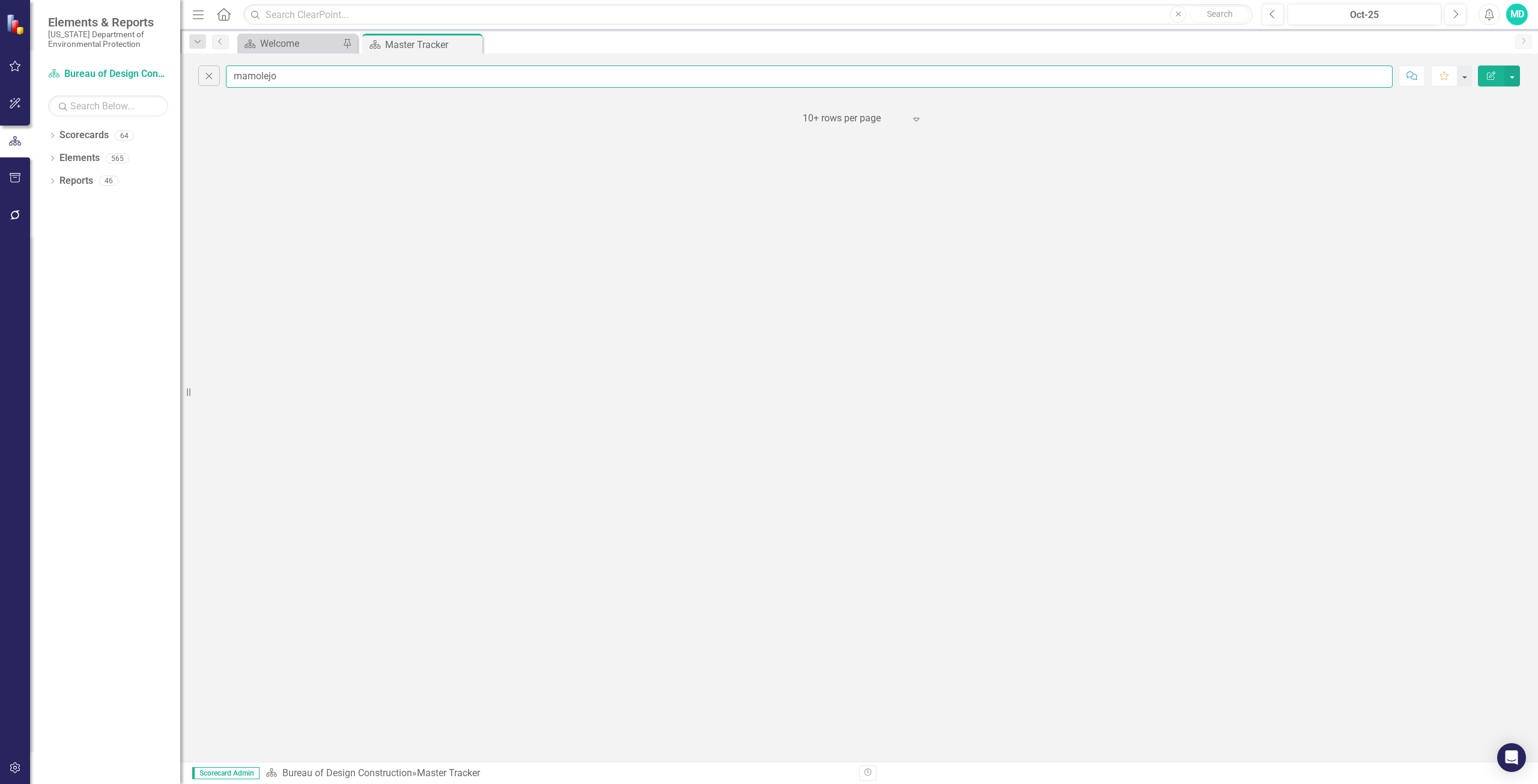
click at [244, 75] on input "mamolejo" at bounding box center [809, 76] width 1167 height 22
type input "marmolejo"
click at [760, 116] on link "1" at bounding box center [758, 119] width 19 height 21
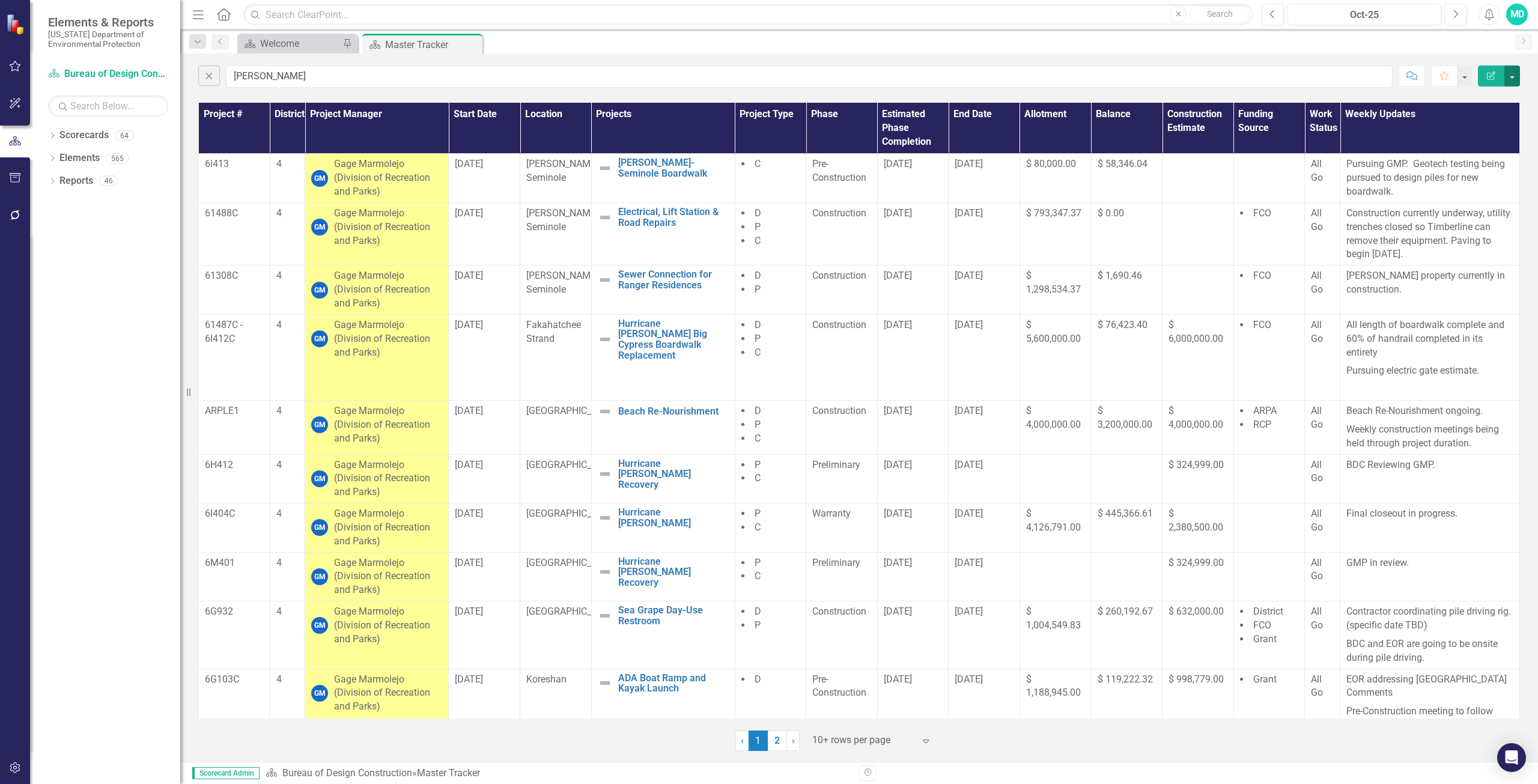
click at [1514, 73] on button "button" at bounding box center [1512, 76] width 16 height 21
click at [1485, 120] on link "PDF Export to PDF" at bounding box center [1472, 122] width 95 height 22
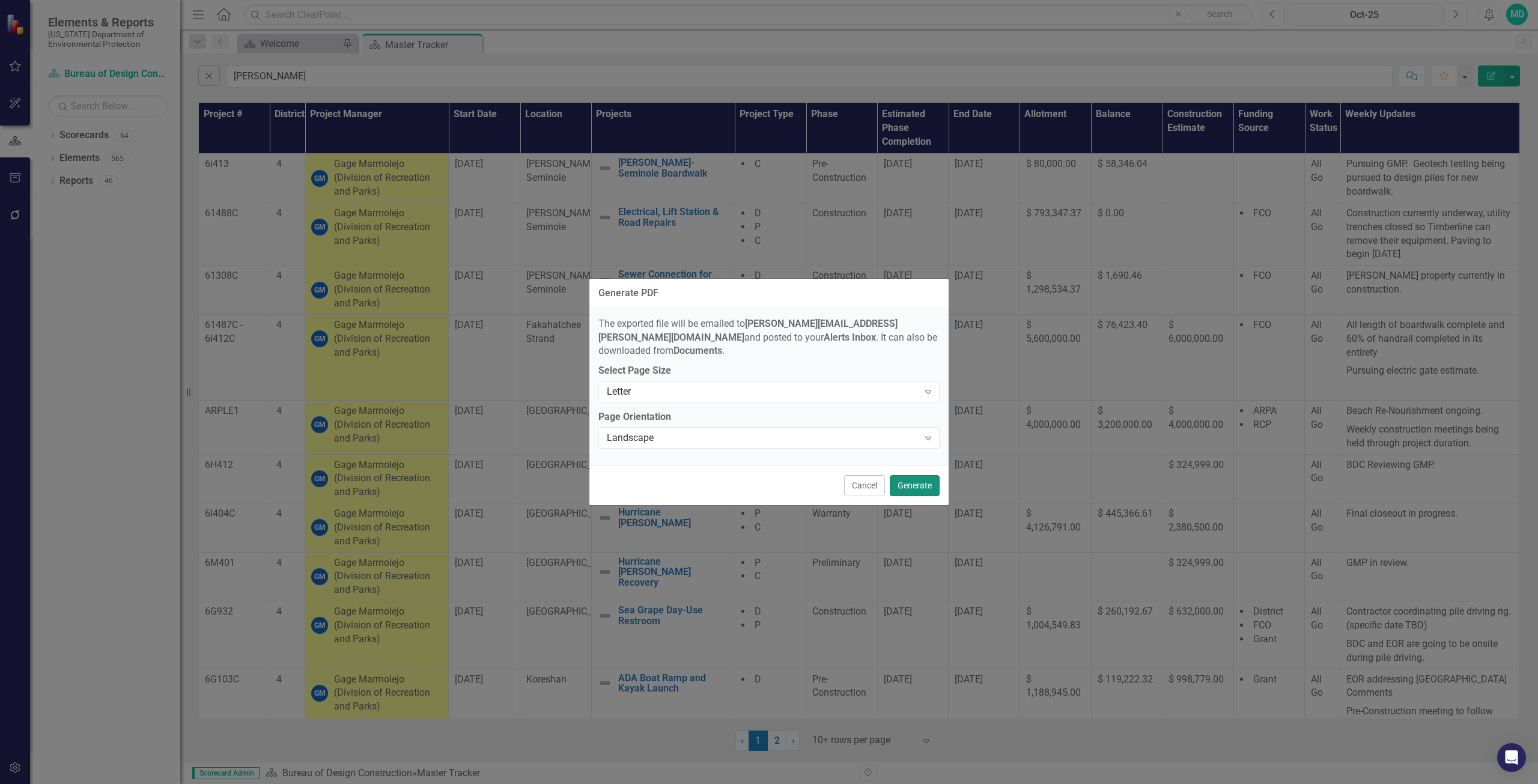
click at [913, 483] on button "Generate" at bounding box center [915, 485] width 50 height 21
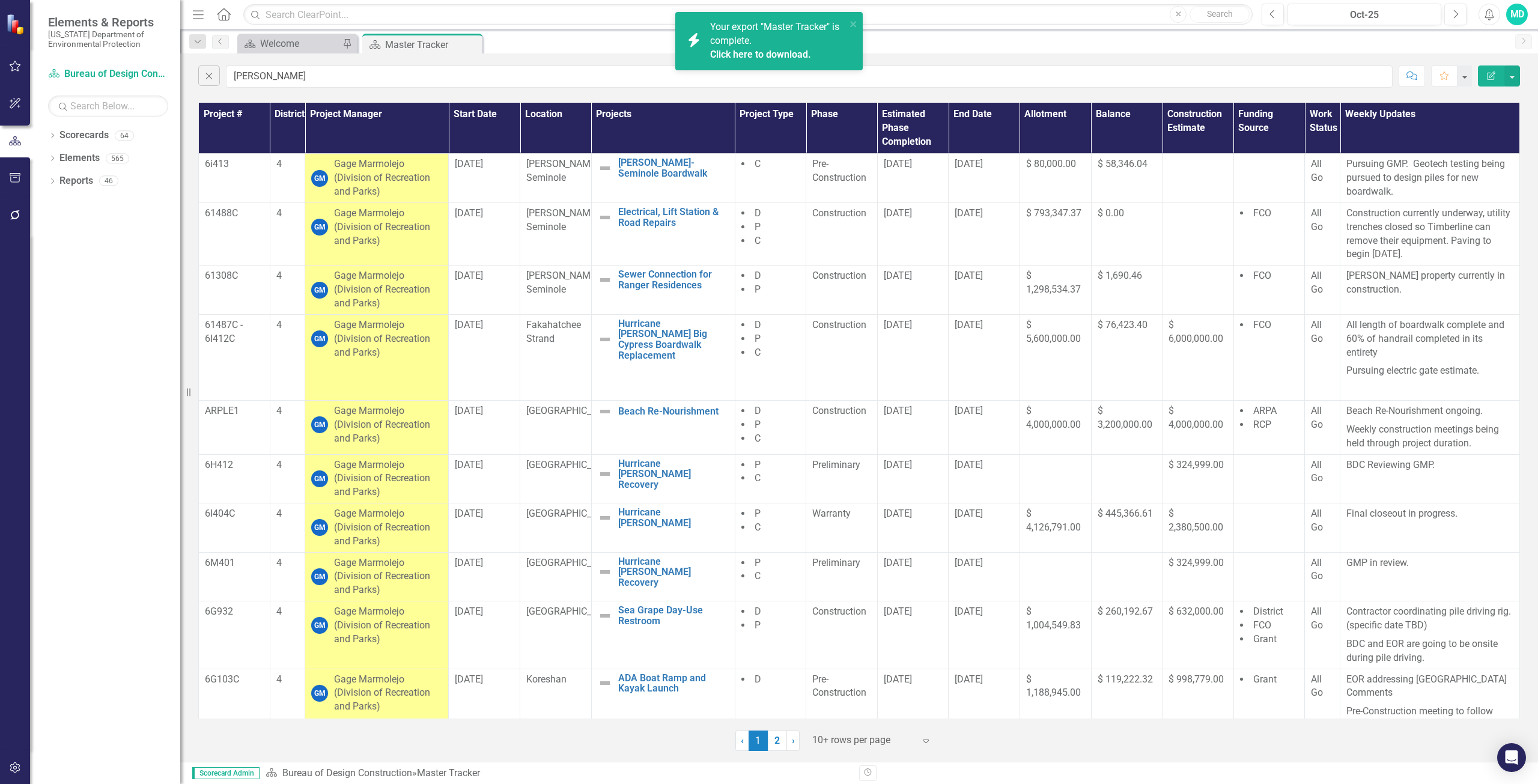
click at [789, 59] on link "Click here to download." at bounding box center [760, 54] width 101 height 11
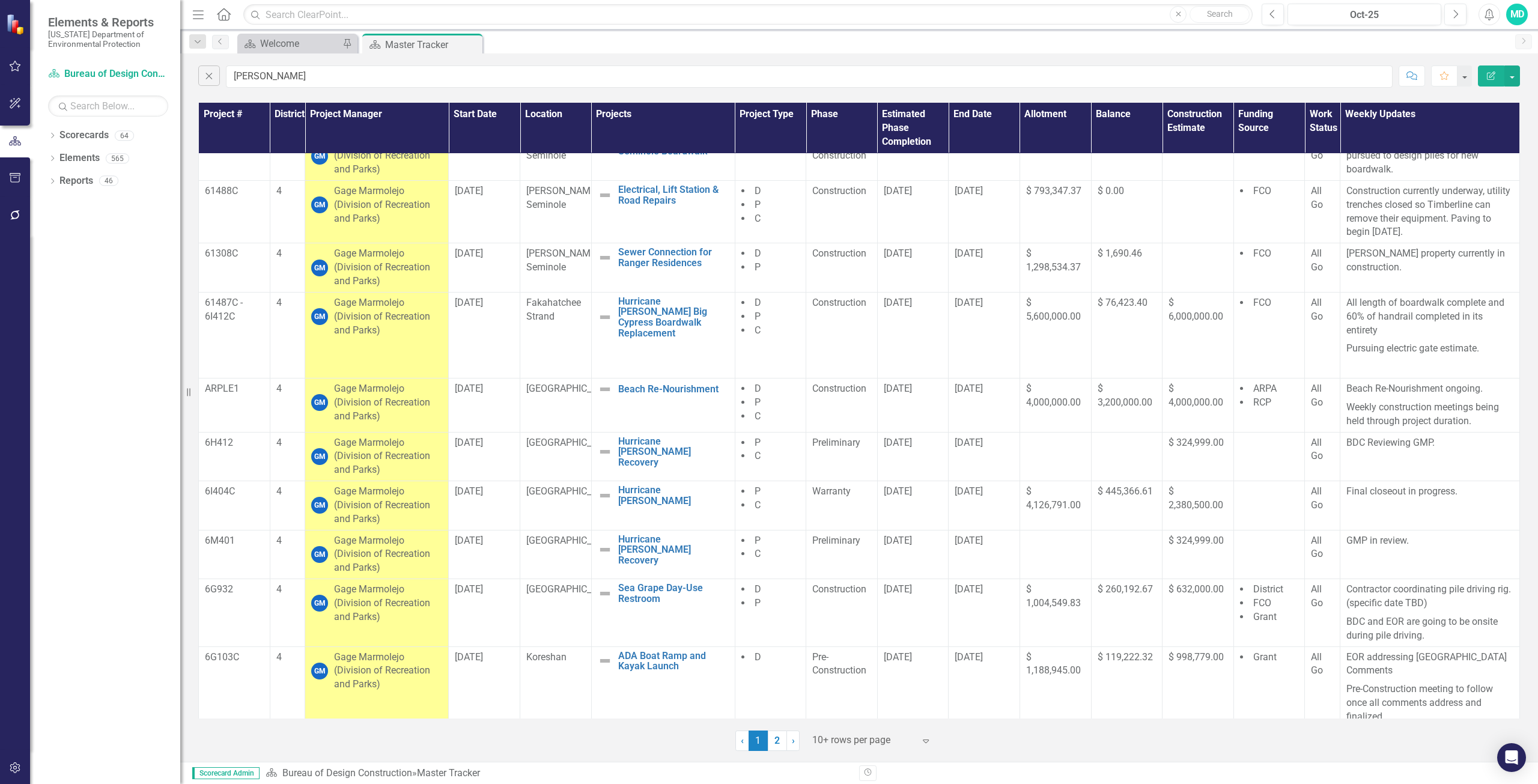
scroll to position [32, 0]
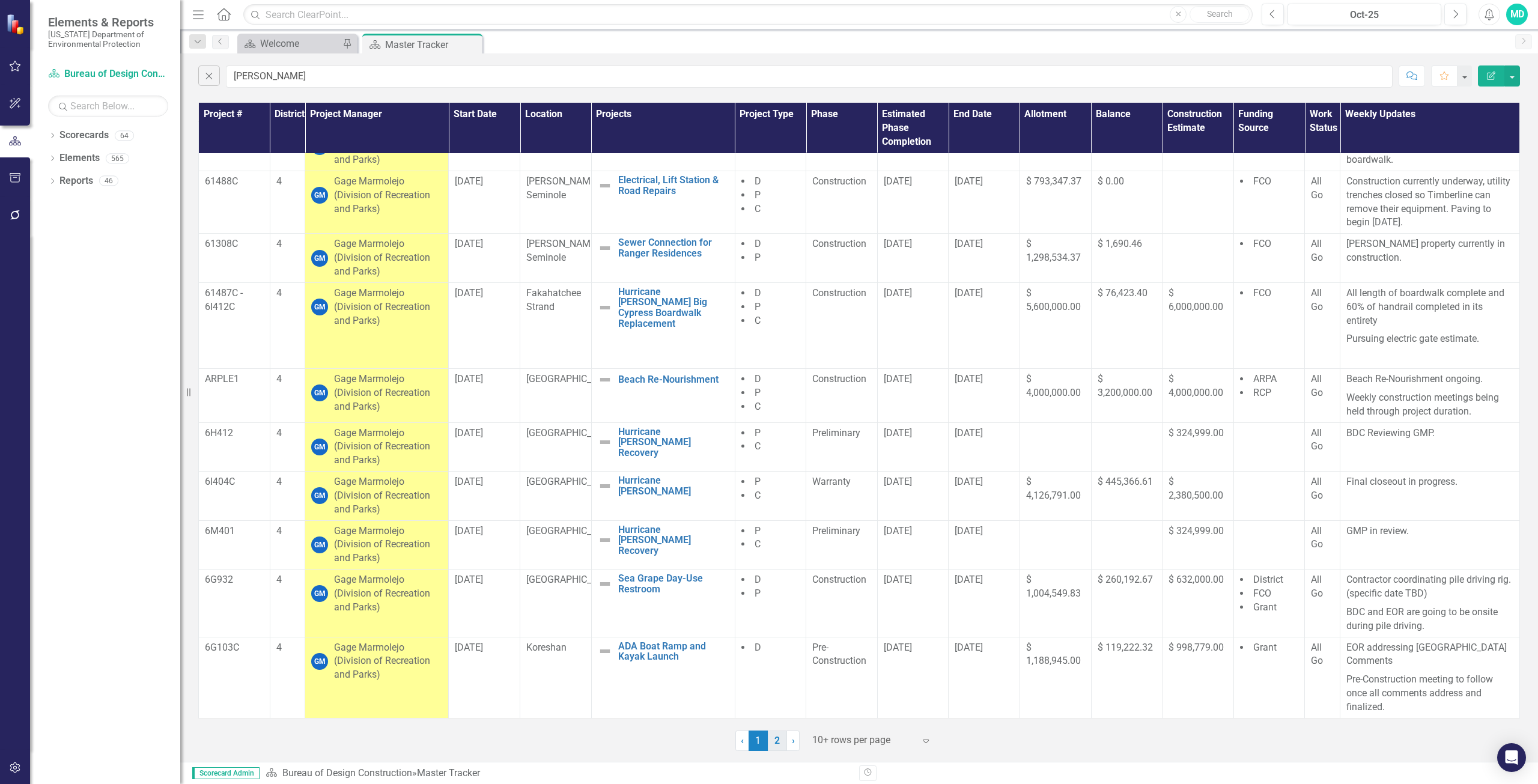
click at [779, 745] on link "2" at bounding box center [777, 740] width 19 height 21
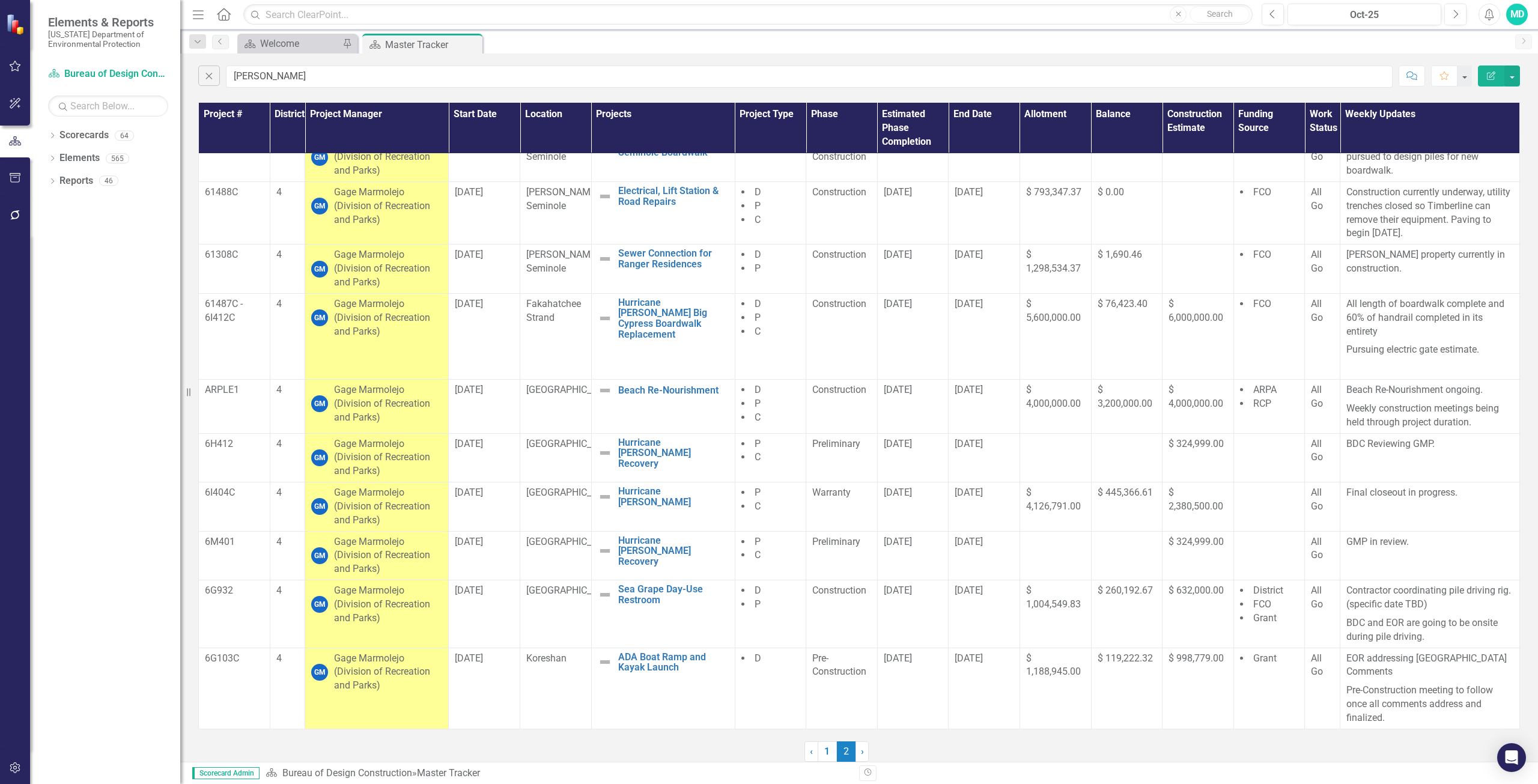
scroll to position [0, 0]
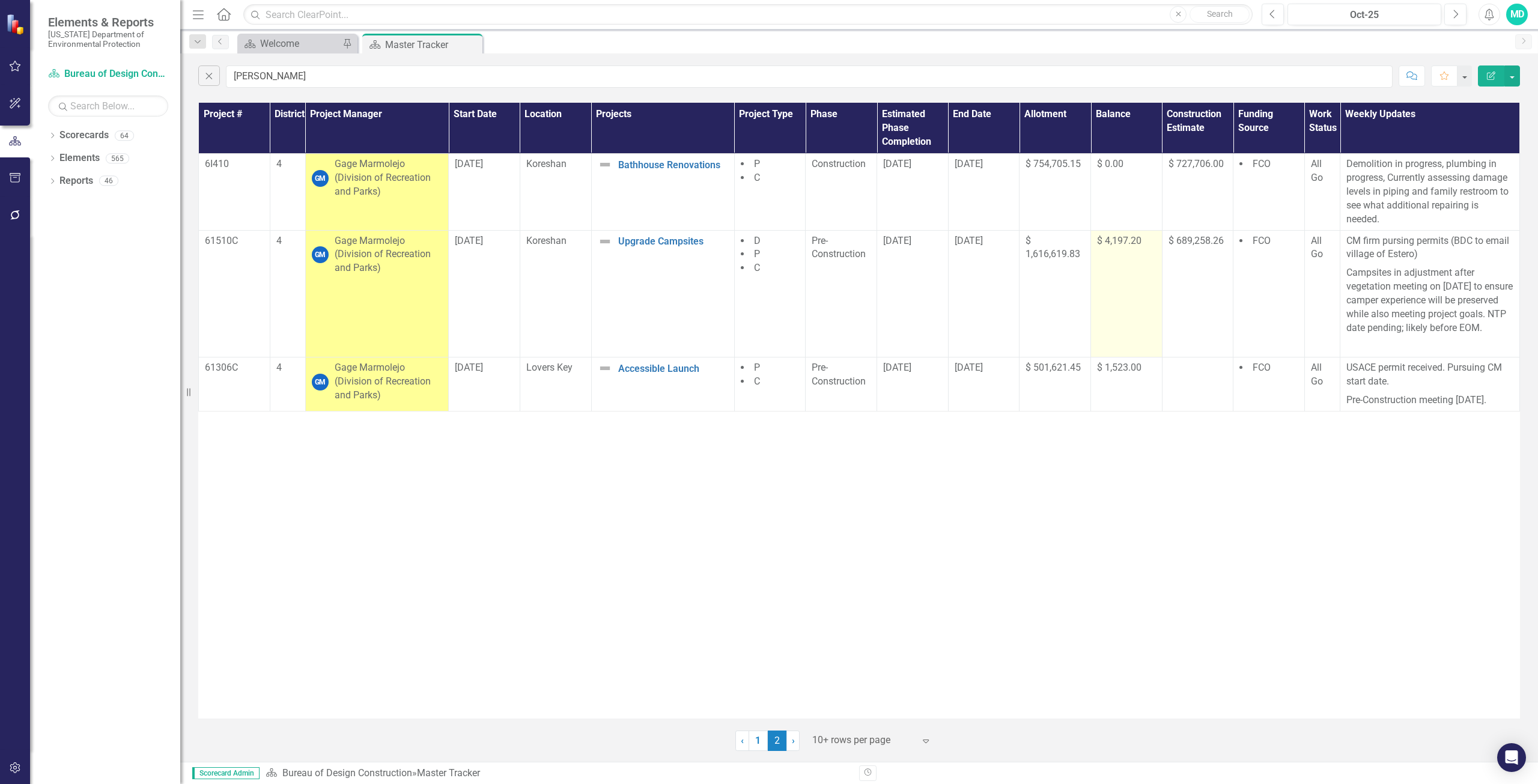
click at [1113, 248] on td "$ 4,197.20" at bounding box center [1127, 293] width 71 height 127
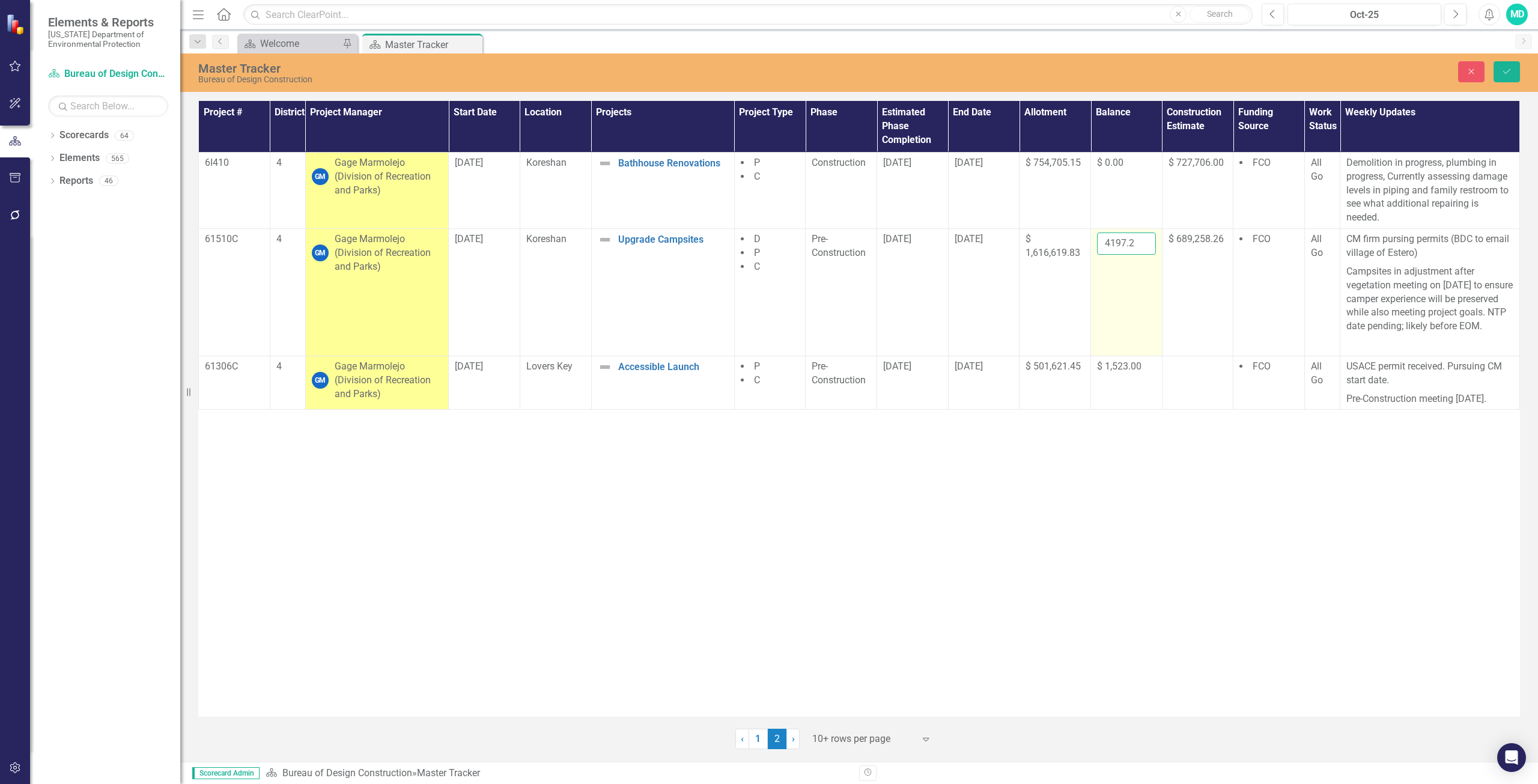
click at [1122, 238] on input "4197.2" at bounding box center [1127, 243] width 59 height 22
type input "4"
type input "4477.20"
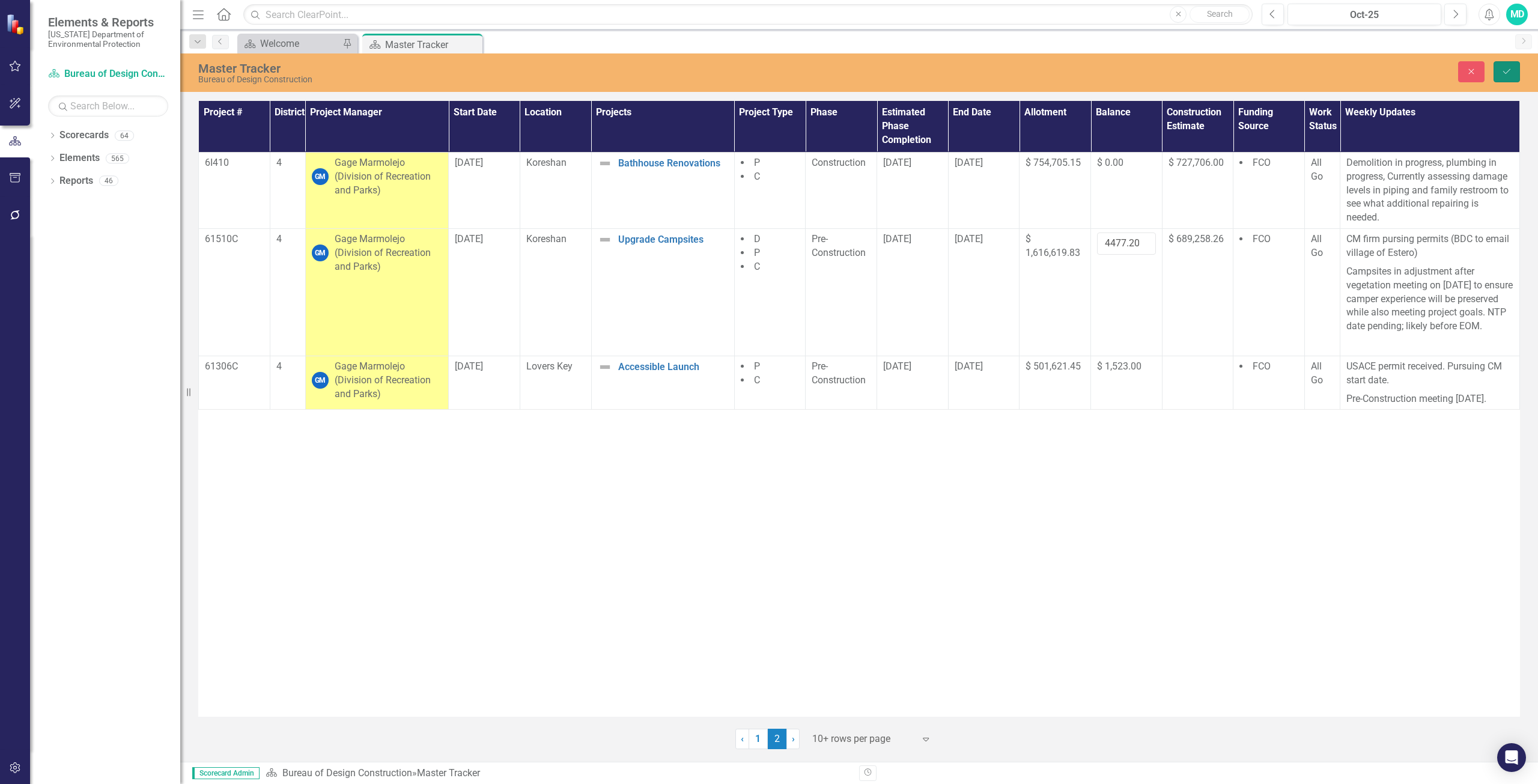
click at [1508, 71] on icon "submit" at bounding box center [1507, 71] width 7 height 5
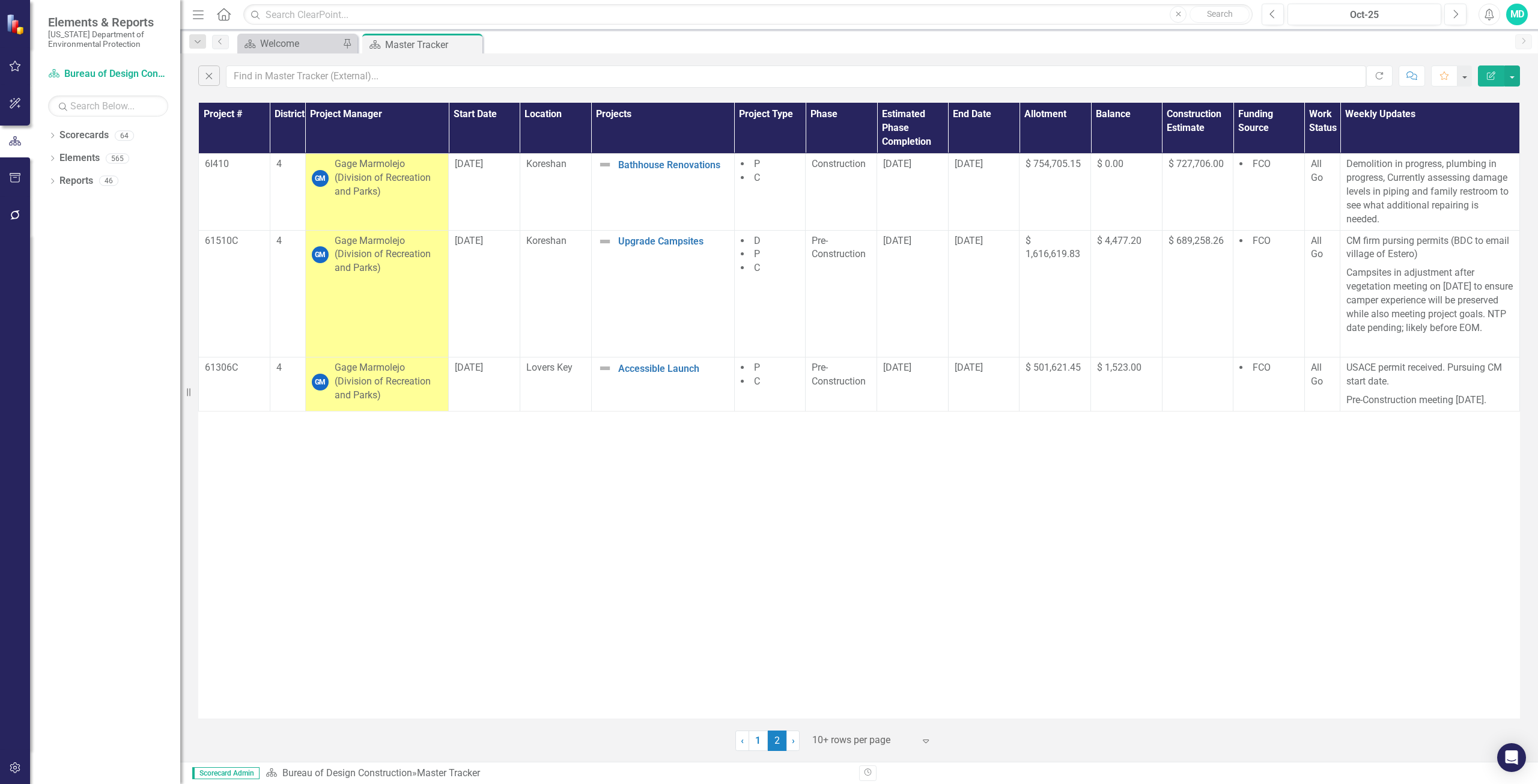
click at [1519, 16] on div "MD" at bounding box center [1517, 14] width 21 height 21
click at [1466, 151] on link "Logout Log Out" at bounding box center [1479, 151] width 95 height 22
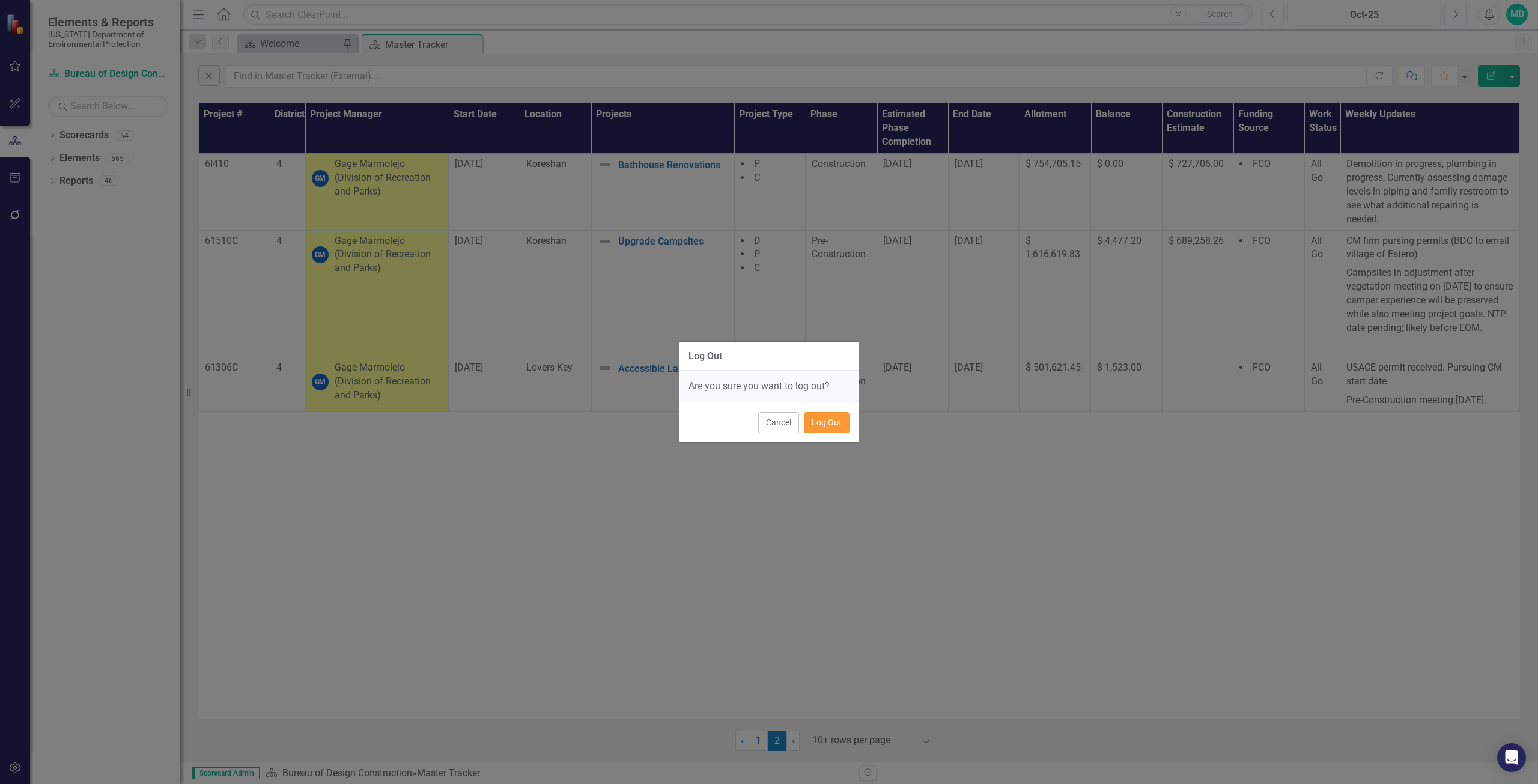
click at [828, 427] on button "Log Out" at bounding box center [827, 422] width 46 height 21
